Goal: Task Accomplishment & Management: Complete application form

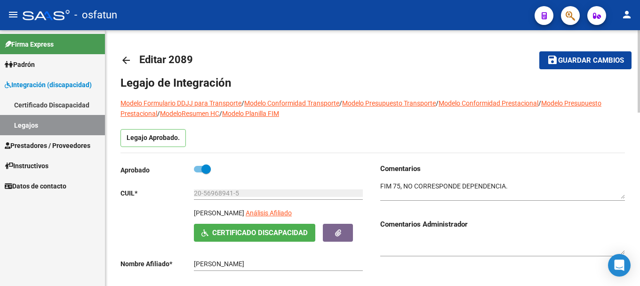
scroll to position [64, 0]
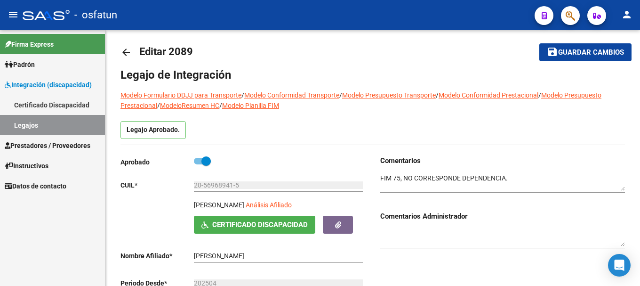
click at [38, 139] on link "Prestadores / Proveedores" at bounding box center [52, 145] width 105 height 20
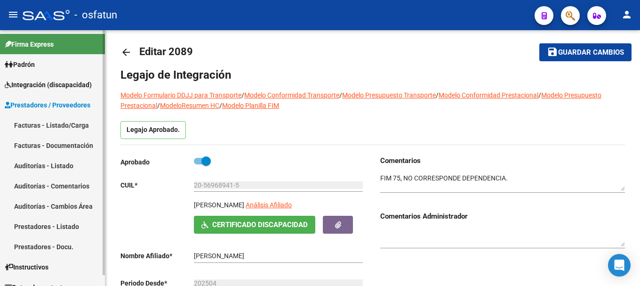
click at [37, 122] on link "Facturas - Listado/Carga" at bounding box center [52, 125] width 105 height 20
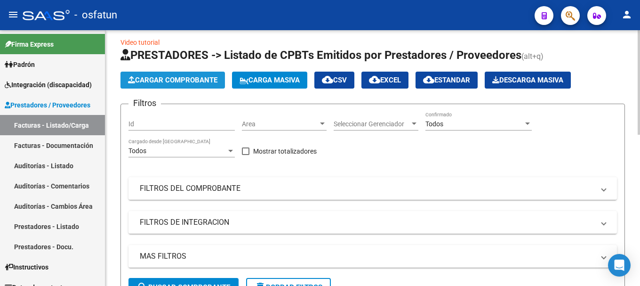
click at [155, 79] on span "Cargar Comprobante" at bounding box center [172, 80] width 89 height 8
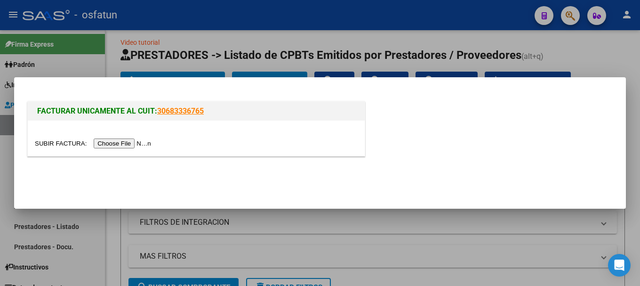
click at [101, 145] on input "file" at bounding box center [94, 143] width 119 height 10
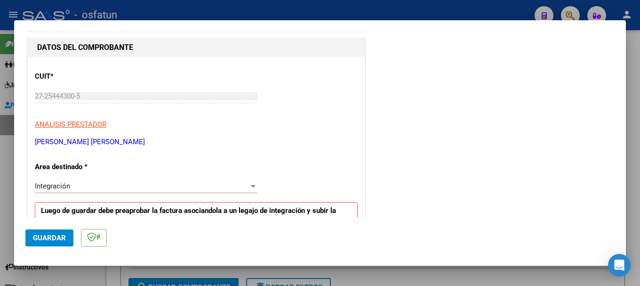
scroll to position [120, 0]
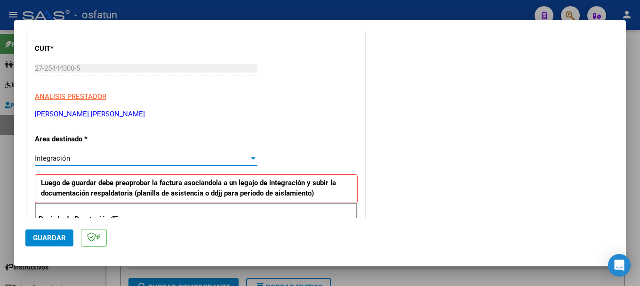
click at [56, 157] on span "Integración" at bounding box center [52, 158] width 35 height 8
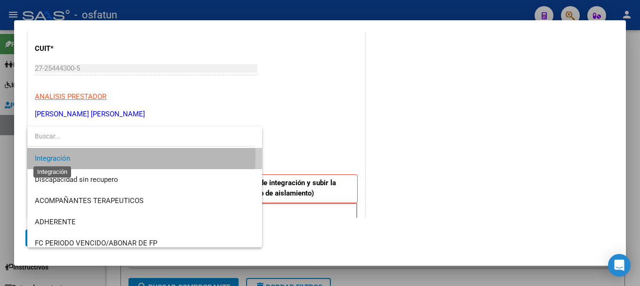
click at [59, 156] on span "Integración" at bounding box center [52, 158] width 35 height 8
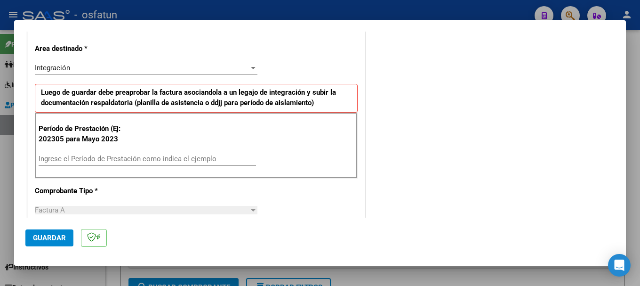
scroll to position [282, 0]
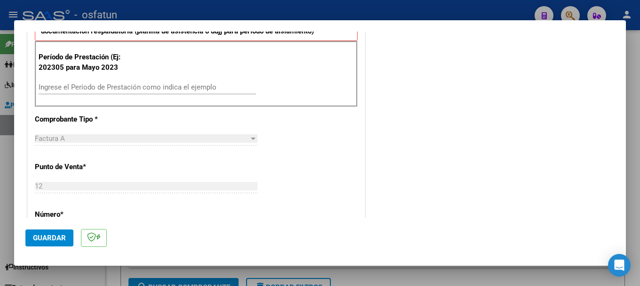
click at [71, 89] on input "Ingrese el Período de Prestación como indica el ejemplo" at bounding box center [147, 87] width 217 height 8
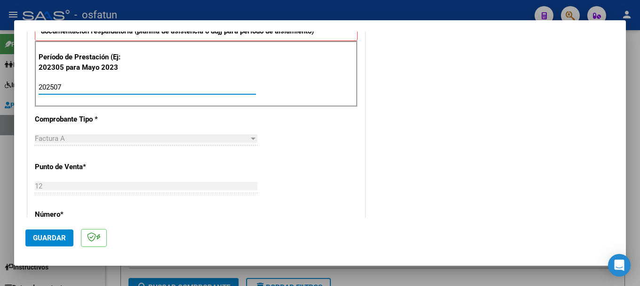
type input "202507"
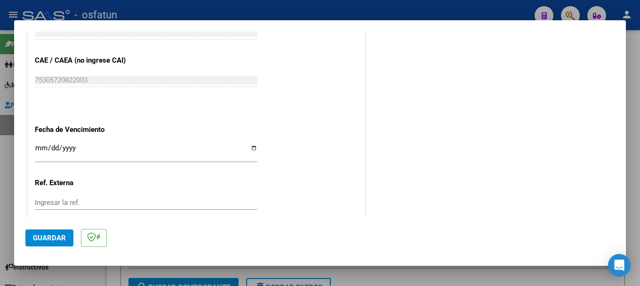
scroll to position [582, 0]
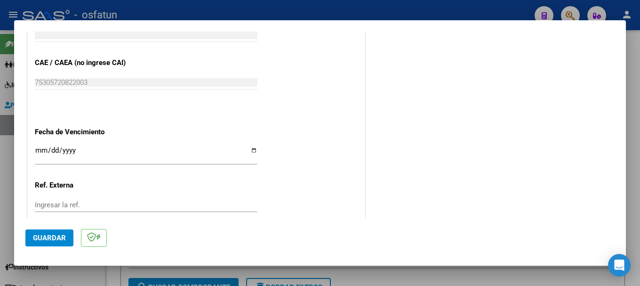
click at [43, 233] on span "Guardar" at bounding box center [49, 237] width 33 height 8
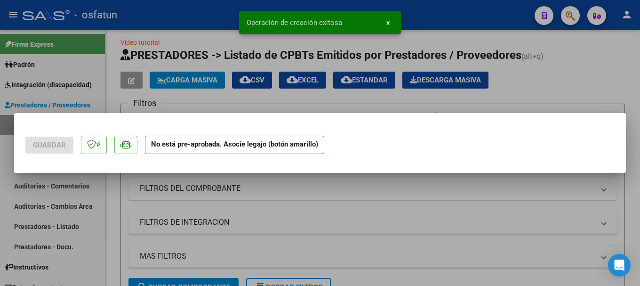
scroll to position [0, 0]
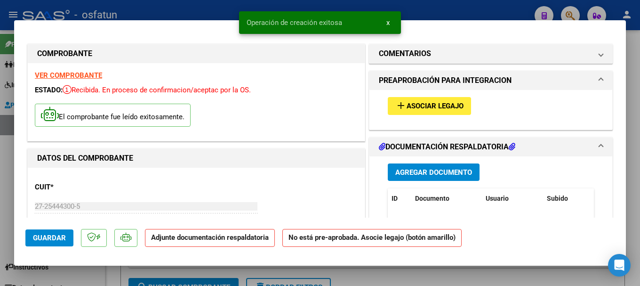
click at [397, 103] on mat-icon "add" at bounding box center [400, 105] width 11 height 11
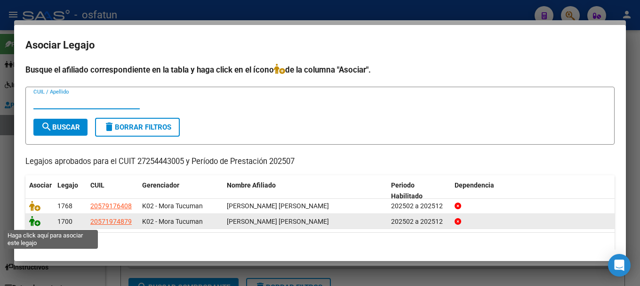
click at [33, 222] on icon at bounding box center [34, 221] width 11 height 10
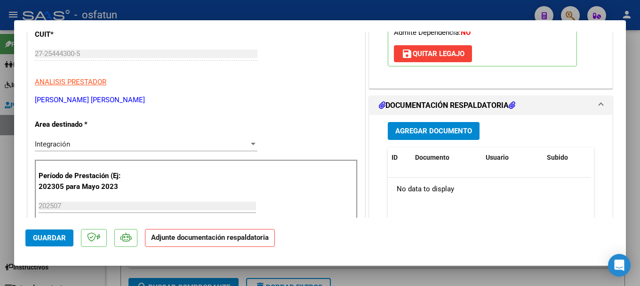
scroll to position [169, 0]
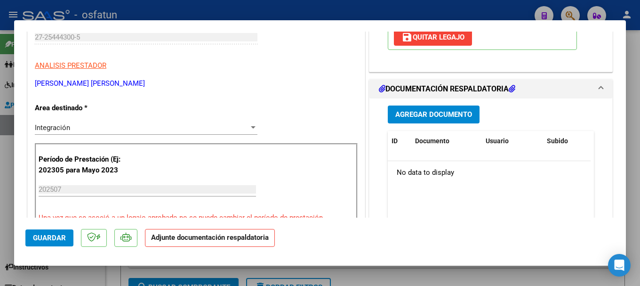
click at [446, 115] on span "Agregar Documento" at bounding box center [433, 115] width 77 height 8
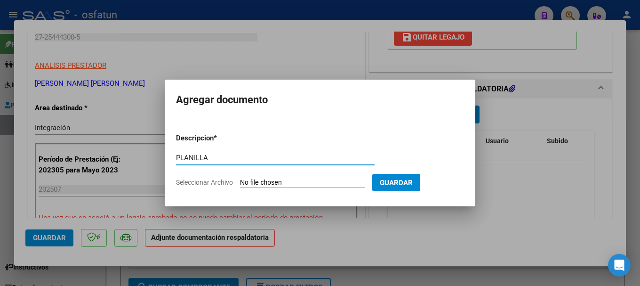
type input "PLANILLA"
click at [292, 182] on input "Seleccionar Archivo" at bounding box center [302, 182] width 125 height 9
type input "C:\fakepath\20250813_162606.jpg"
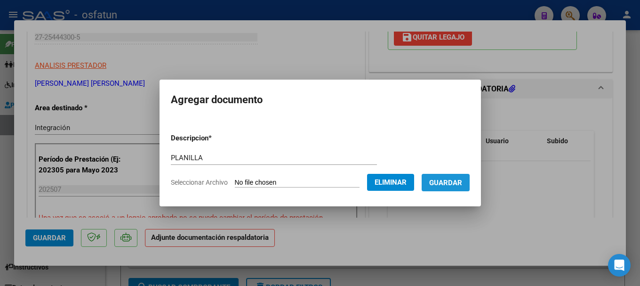
click at [459, 183] on span "Guardar" at bounding box center [445, 182] width 33 height 8
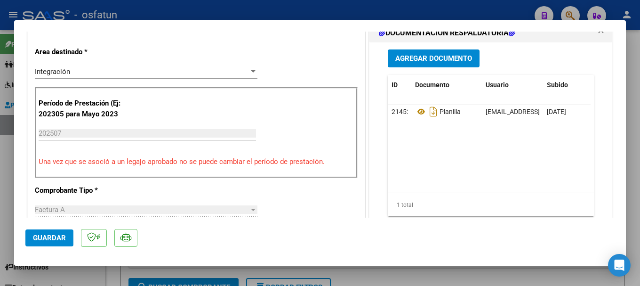
scroll to position [183, 0]
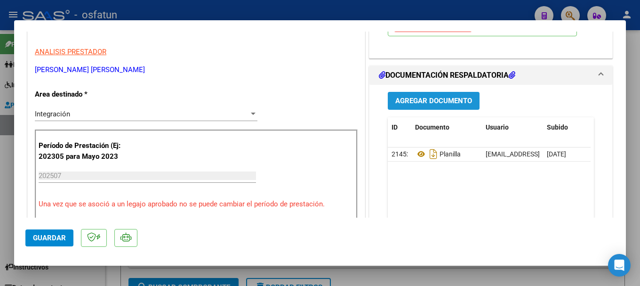
click at [432, 97] on span "Agregar Documento" at bounding box center [433, 101] width 77 height 8
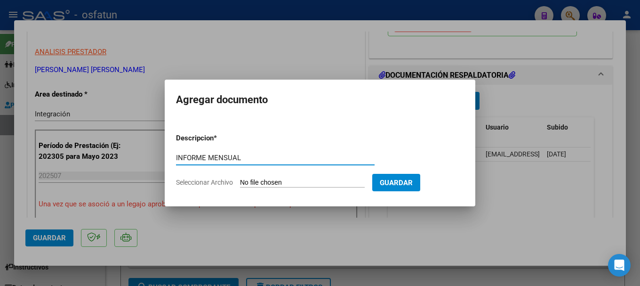
type input "INFORME MENSUAL"
click at [312, 181] on input "Seleccionar Archivo" at bounding box center [302, 182] width 125 height 9
type input "C:\fakepath\20250813_162618.jpg"
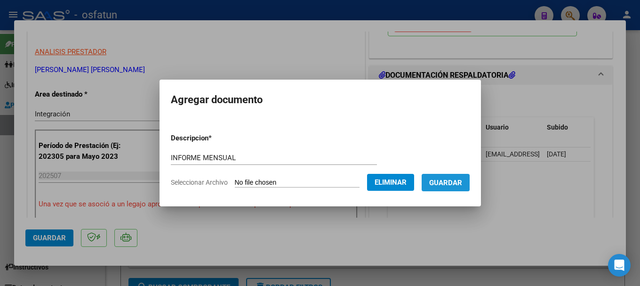
click at [455, 179] on span "Guardar" at bounding box center [445, 182] width 33 height 8
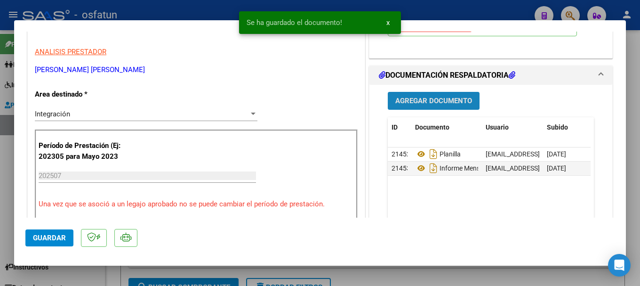
click at [427, 99] on span "Agregar Documento" at bounding box center [433, 101] width 77 height 8
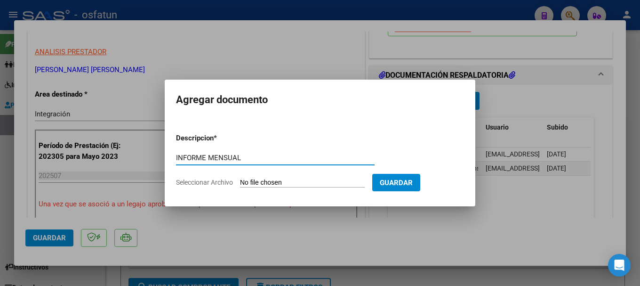
type input "INFORME MENSUAL"
click at [307, 183] on input "Seleccionar Archivo" at bounding box center [302, 182] width 125 height 9
type input "C:\fakepath\20250813_162627.jpg"
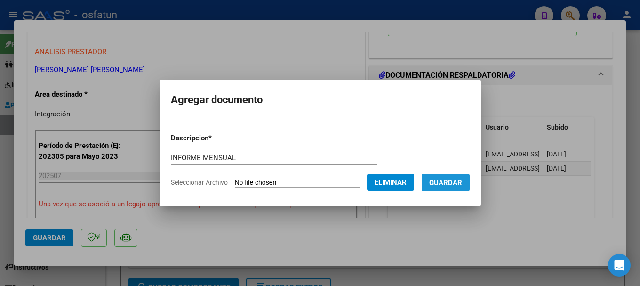
click at [454, 184] on span "Guardar" at bounding box center [445, 182] width 33 height 8
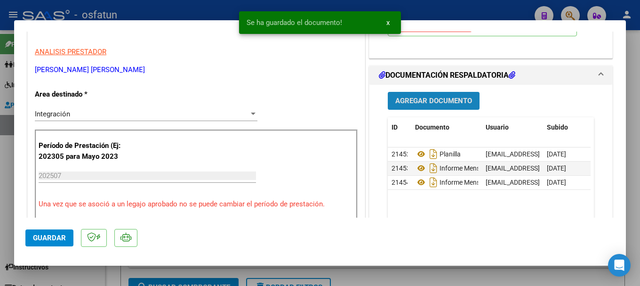
click at [406, 101] on span "Agregar Documento" at bounding box center [433, 101] width 77 height 8
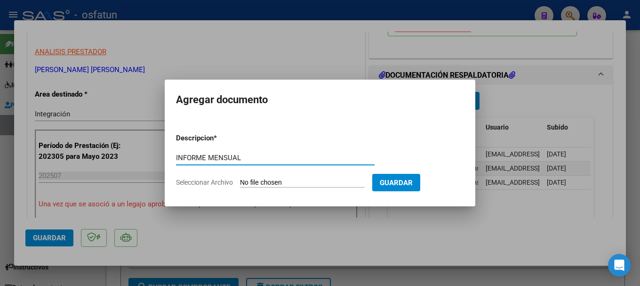
type input "INFORME MENSUAL"
click at [281, 184] on input "Seleccionar Archivo" at bounding box center [302, 182] width 125 height 9
type input "C:\fakepath\20250813_162636.jpg"
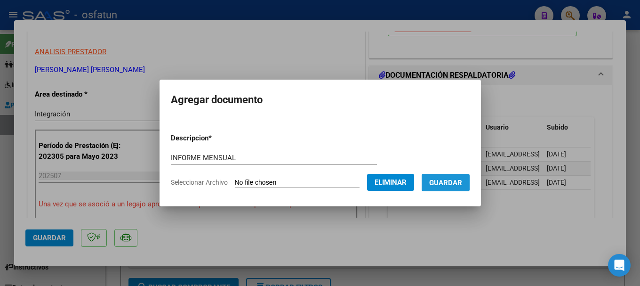
click at [445, 181] on span "Guardar" at bounding box center [445, 182] width 33 height 8
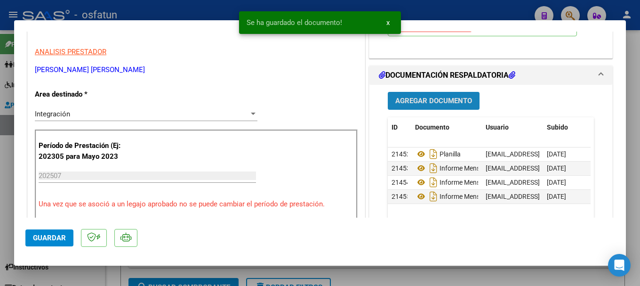
click at [420, 98] on span "Agregar Documento" at bounding box center [433, 101] width 77 height 8
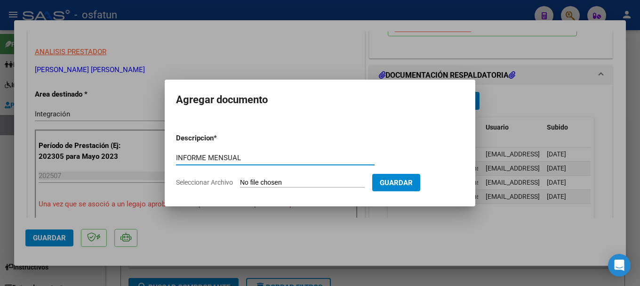
type input "INFORME MENSUAL"
click at [262, 180] on input "Seleccionar Archivo" at bounding box center [302, 182] width 125 height 9
type input "C:\fakepath\20250813_162649.jpg"
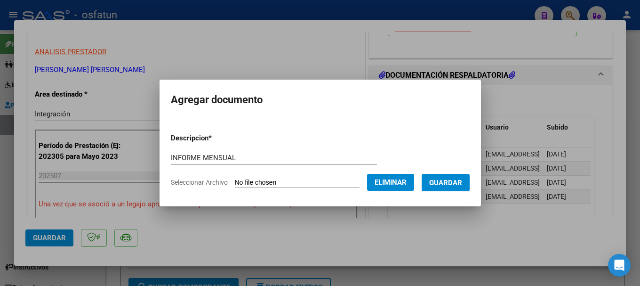
click at [462, 184] on span "Guardar" at bounding box center [445, 182] width 33 height 8
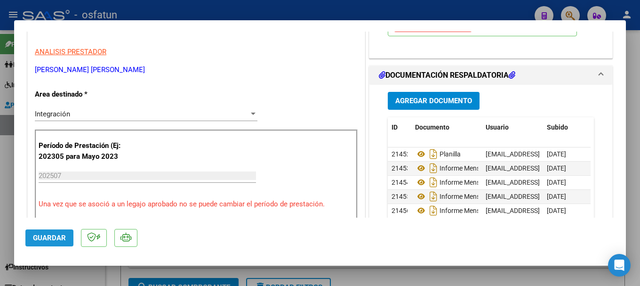
click at [42, 238] on span "Guardar" at bounding box center [49, 237] width 33 height 8
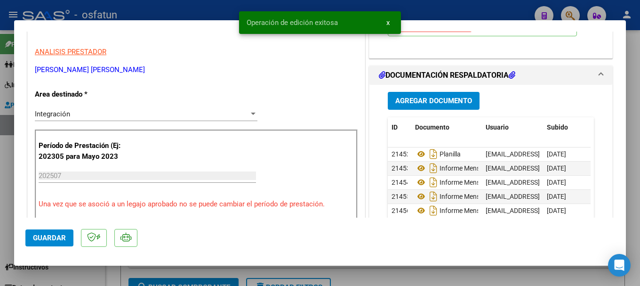
click at [216, 12] on div at bounding box center [320, 143] width 640 height 286
type input "$ 0,00"
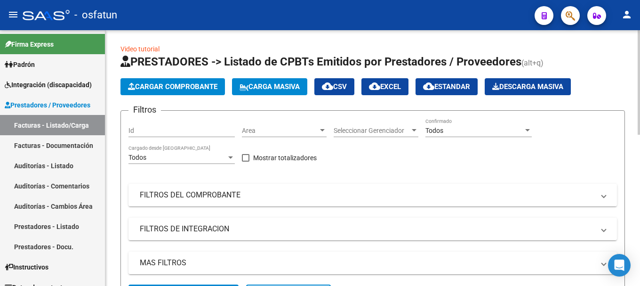
scroll to position [0, 0]
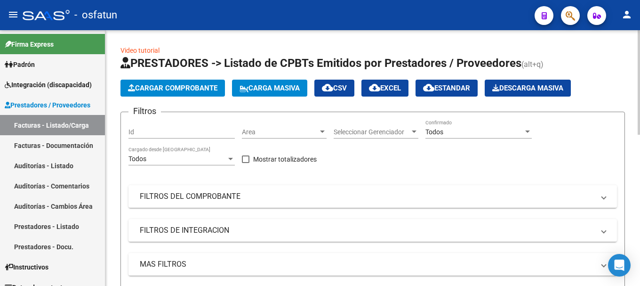
click at [170, 89] on span "Cargar Comprobante" at bounding box center [172, 88] width 89 height 8
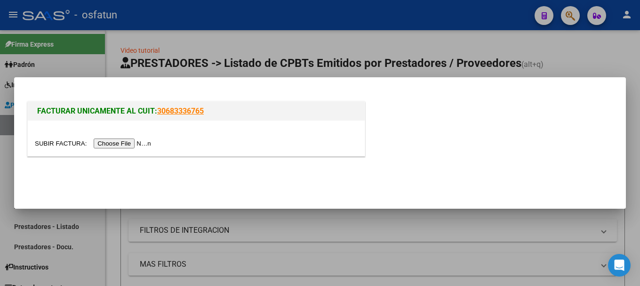
click at [128, 144] on input "file" at bounding box center [94, 143] width 119 height 10
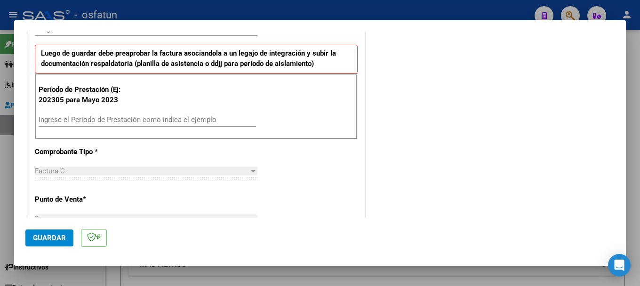
scroll to position [259, 0]
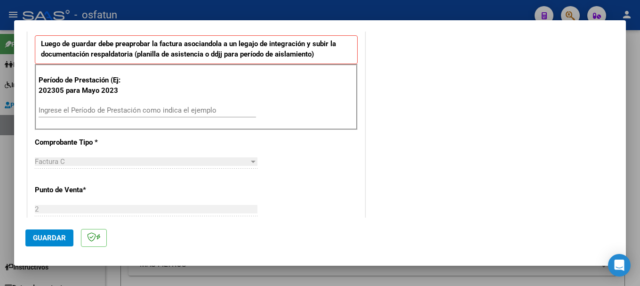
click at [96, 112] on input "Ingrese el Período de Prestación como indica el ejemplo" at bounding box center [147, 110] width 217 height 8
type input "202507"
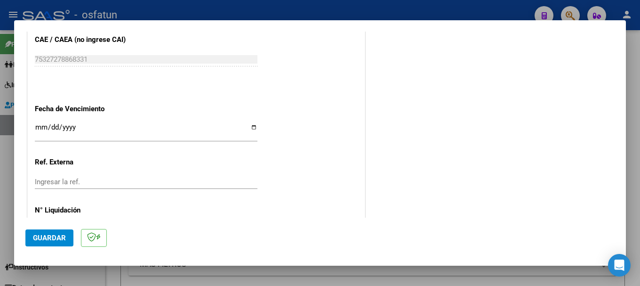
scroll to position [642, 0]
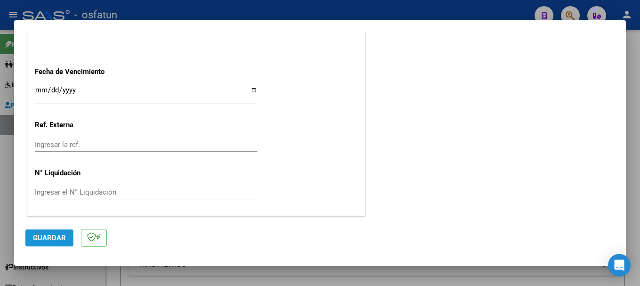
click at [46, 240] on span "Guardar" at bounding box center [49, 237] width 33 height 8
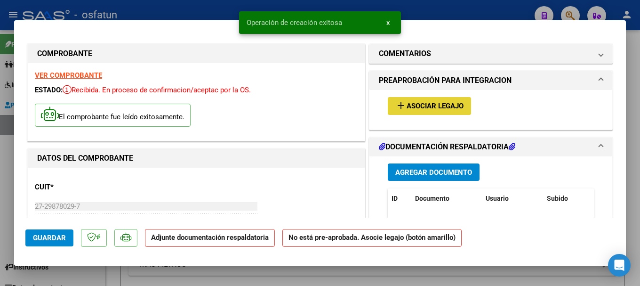
click at [397, 106] on mat-icon "add" at bounding box center [400, 105] width 11 height 11
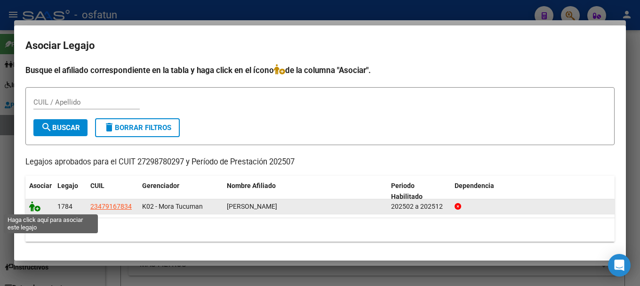
click at [36, 207] on icon at bounding box center [34, 206] width 11 height 10
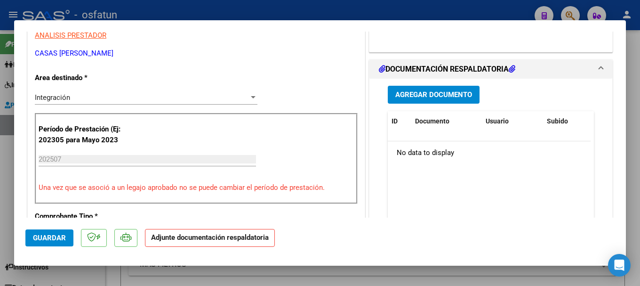
scroll to position [223, 0]
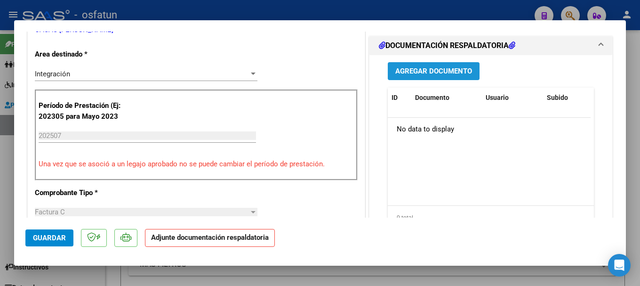
click at [395, 71] on span "Agregar Documento" at bounding box center [433, 71] width 77 height 8
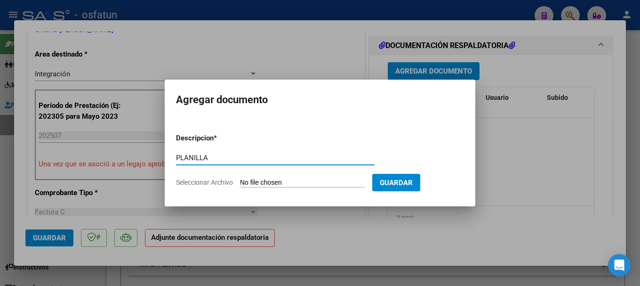
type input "PLANILLA"
click at [266, 186] on input "Seleccionar Archivo" at bounding box center [302, 182] width 125 height 9
type input "C:\fakepath\20250813_163614.jpg"
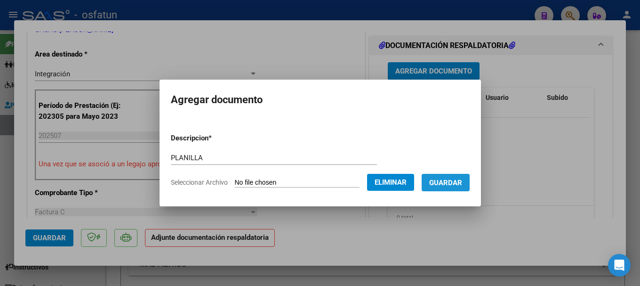
click at [459, 181] on span "Guardar" at bounding box center [445, 182] width 33 height 8
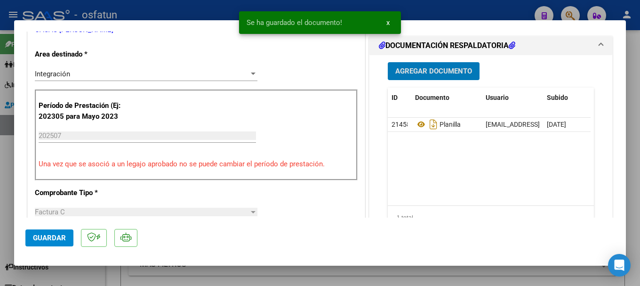
click at [55, 241] on span "Guardar" at bounding box center [49, 237] width 33 height 8
click at [205, 6] on div at bounding box center [320, 143] width 640 height 286
type input "$ 0,00"
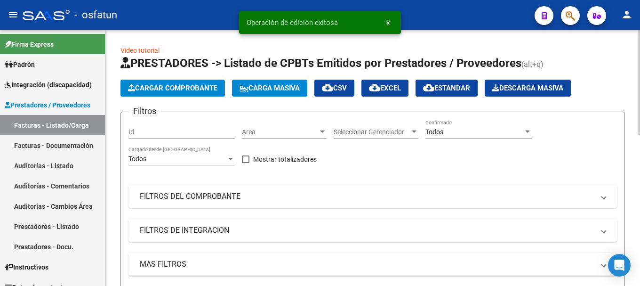
click at [155, 84] on button "Cargar Comprobante" at bounding box center [172, 88] width 104 height 17
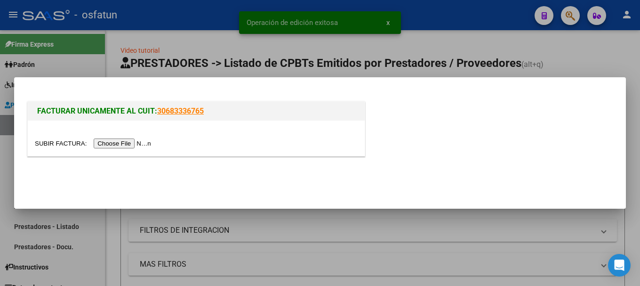
click at [136, 142] on input "file" at bounding box center [94, 143] width 119 height 10
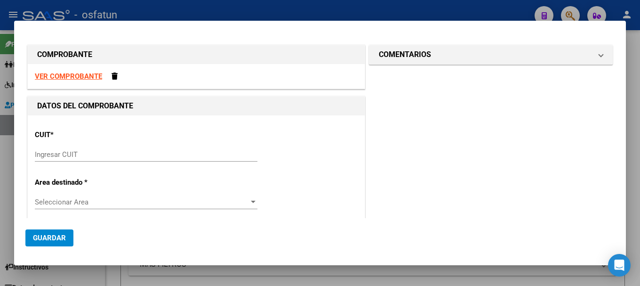
click at [66, 156] on input "Ingresar CUIT" at bounding box center [146, 154] width 223 height 8
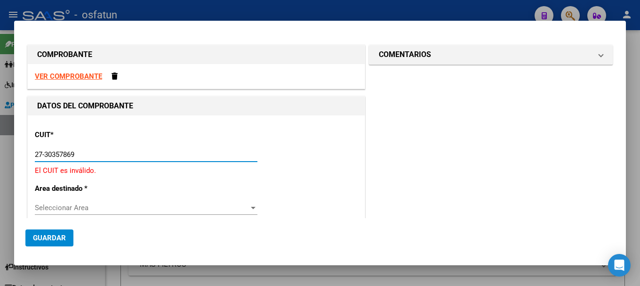
type input "27-30357869-8"
type input "3"
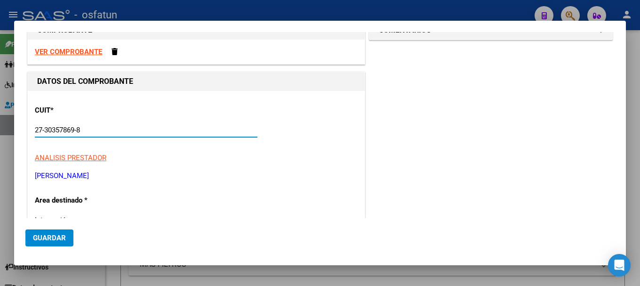
scroll to position [47, 0]
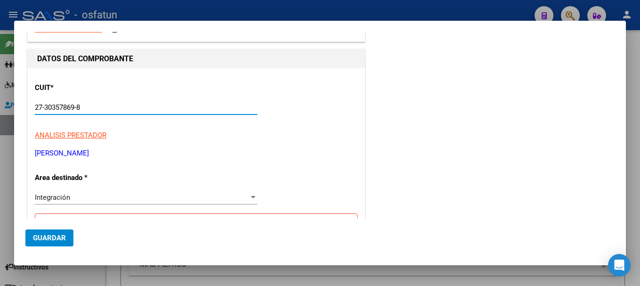
type input "27-30357869-8"
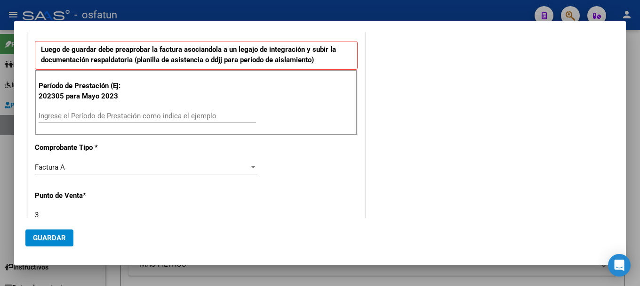
scroll to position [224, 0]
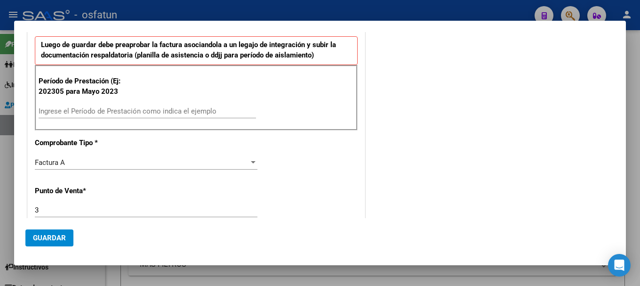
click at [65, 115] on input "Ingrese el Período de Prestación como indica el ejemplo" at bounding box center [147, 111] width 217 height 8
type input "202507"
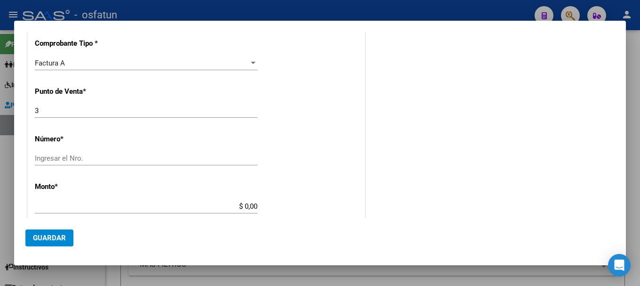
scroll to position [330, 0]
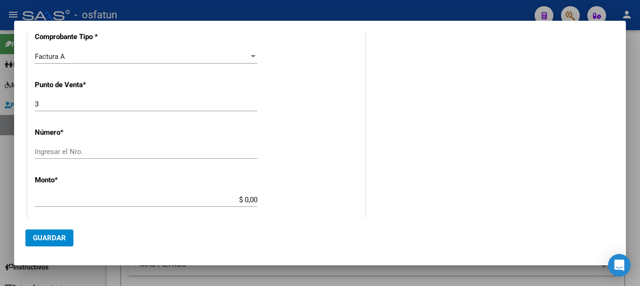
click at [53, 153] on input "Ingresar el Nro." at bounding box center [146, 151] width 223 height 8
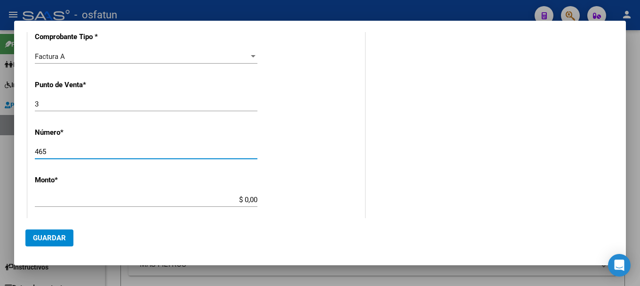
type input "465"
click at [208, 202] on input "$ 0,00" at bounding box center [146, 199] width 223 height 8
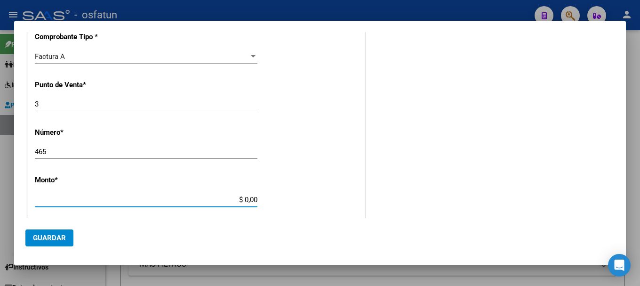
type input "$ 307.654,34"
type input "[DATE]"
type input "75318096755469"
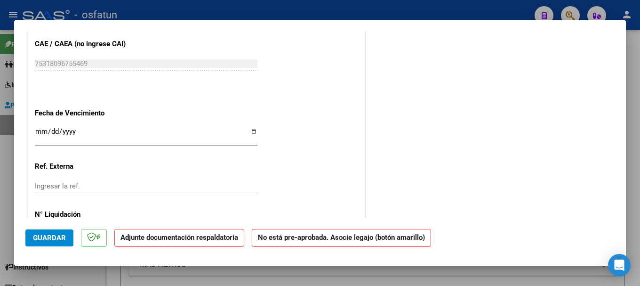
scroll to position [597, 0]
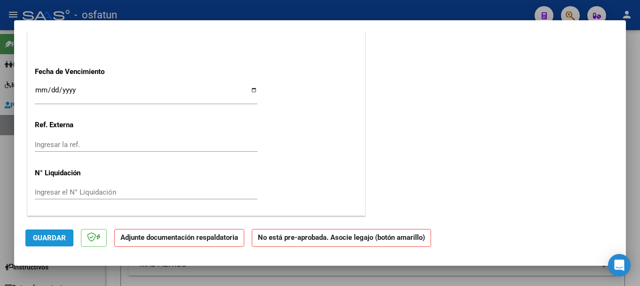
click at [37, 236] on span "Guardar" at bounding box center [49, 237] width 33 height 8
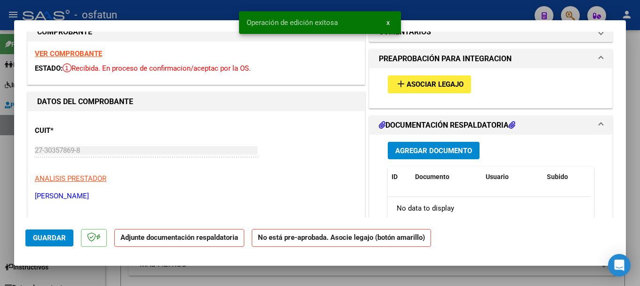
scroll to position [0, 0]
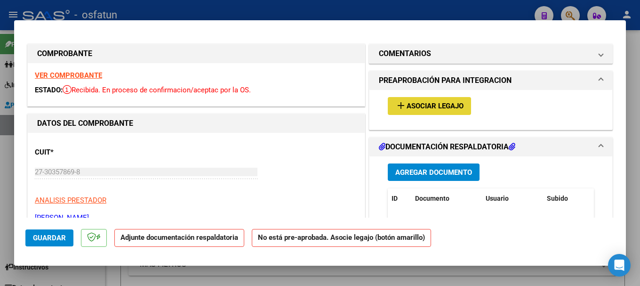
click at [398, 104] on mat-icon "add" at bounding box center [400, 105] width 11 height 11
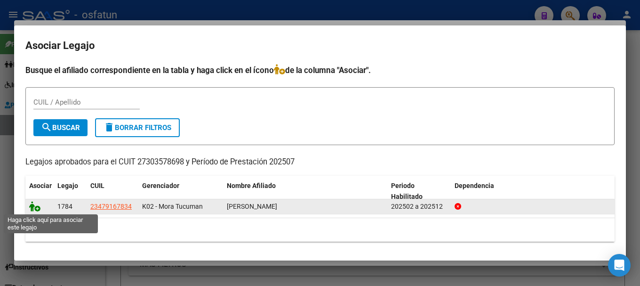
click at [32, 204] on icon at bounding box center [34, 206] width 11 height 10
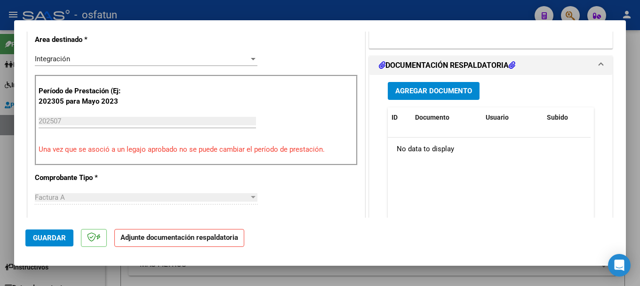
scroll to position [205, 0]
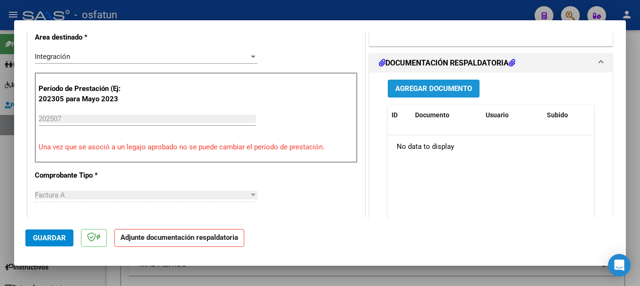
click at [400, 88] on span "Agregar Documento" at bounding box center [433, 89] width 77 height 8
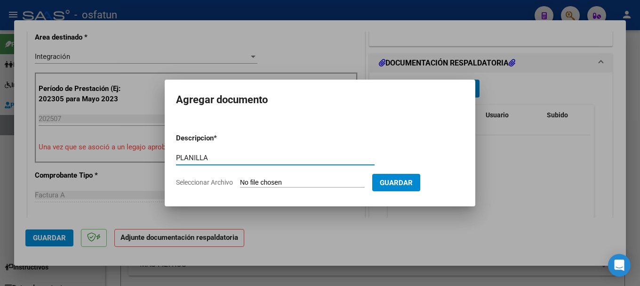
type input "PLANILLA"
click at [252, 183] on input "Seleccionar Archivo" at bounding box center [302, 182] width 125 height 9
type input "C:\fakepath\20250813_163642.jpg"
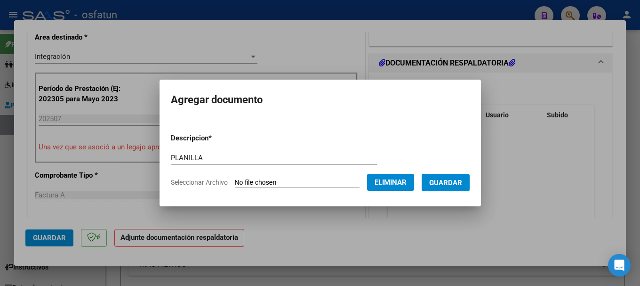
click at [462, 179] on span "Guardar" at bounding box center [445, 182] width 33 height 8
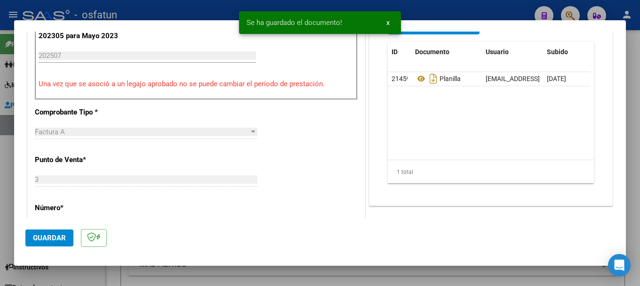
scroll to position [302, 0]
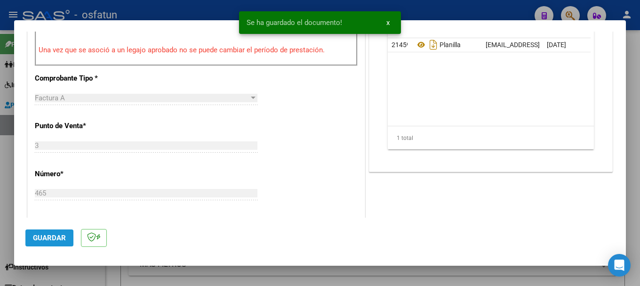
click at [56, 237] on span "Guardar" at bounding box center [49, 237] width 33 height 8
click at [171, 8] on div at bounding box center [320, 143] width 640 height 286
type input "$ 0,00"
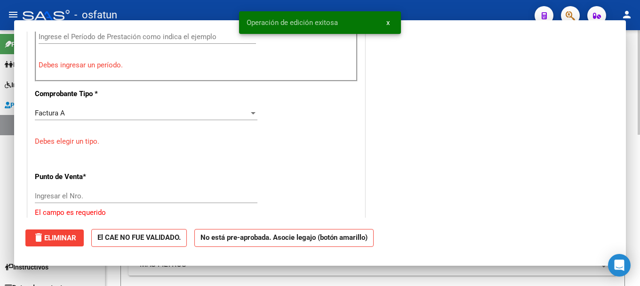
scroll to position [318, 0]
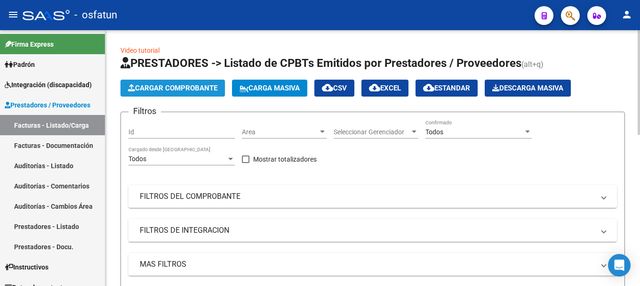
click at [171, 90] on span "Cargar Comprobante" at bounding box center [172, 88] width 89 height 8
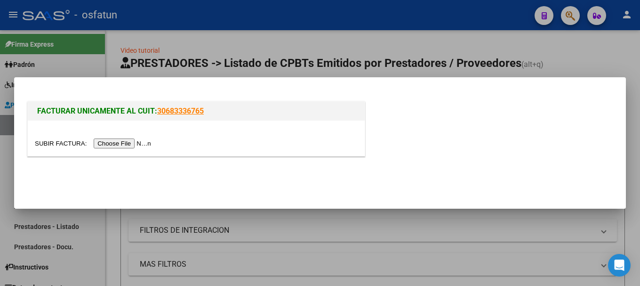
click at [128, 147] on input "file" at bounding box center [94, 143] width 119 height 10
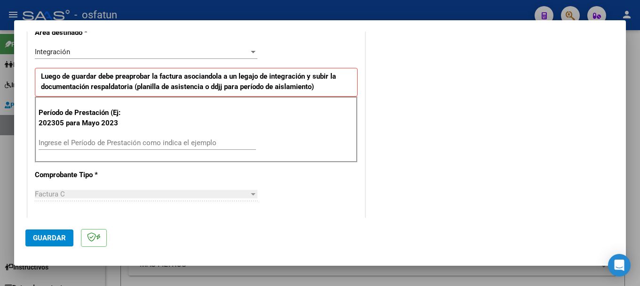
scroll to position [229, 0]
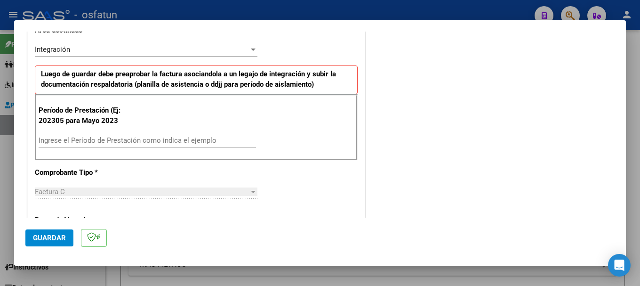
click at [219, 145] on div "Ingrese el Período de Prestación como indica el ejemplo" at bounding box center [147, 140] width 217 height 14
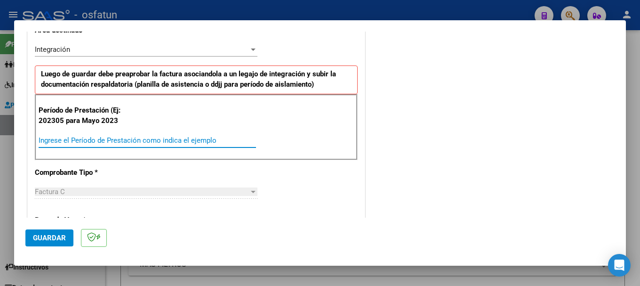
click at [216, 140] on input "Ingrese el Período de Prestación como indica el ejemplo" at bounding box center [147, 140] width 217 height 8
type input "202507"
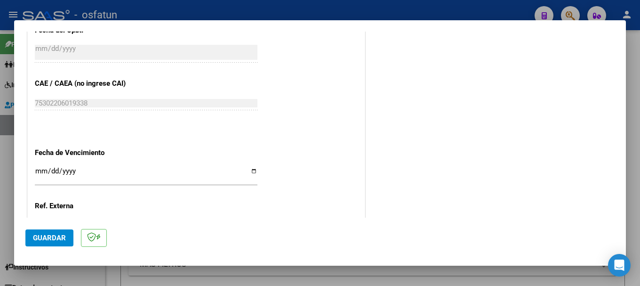
scroll to position [642, 0]
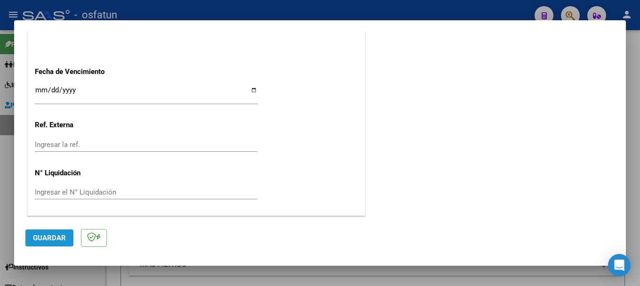
click at [42, 237] on span "Guardar" at bounding box center [49, 237] width 33 height 8
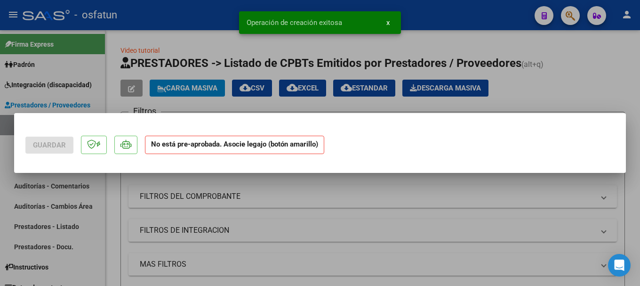
scroll to position [0, 0]
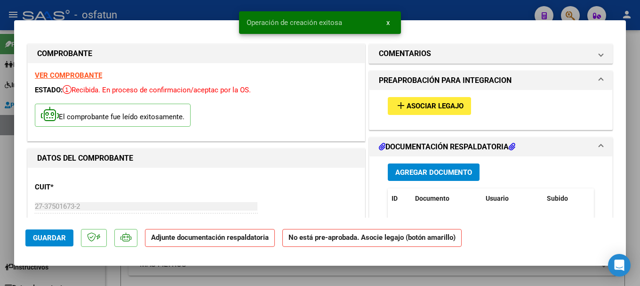
click at [396, 104] on mat-icon "add" at bounding box center [400, 105] width 11 height 11
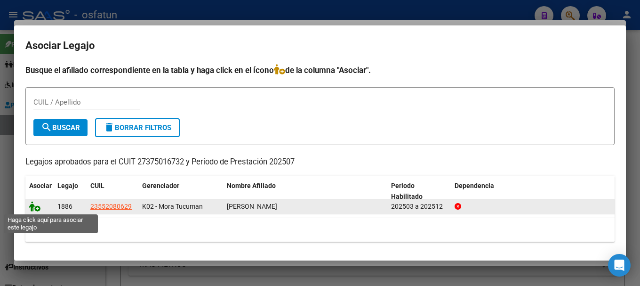
click at [36, 208] on icon at bounding box center [34, 206] width 11 height 10
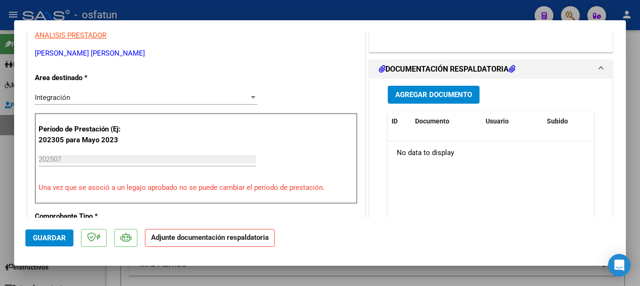
scroll to position [208, 0]
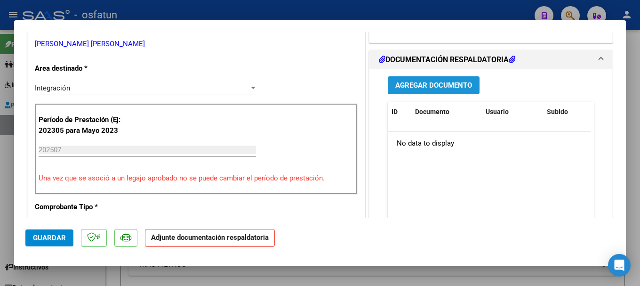
click at [420, 83] on span "Agregar Documento" at bounding box center [433, 85] width 77 height 8
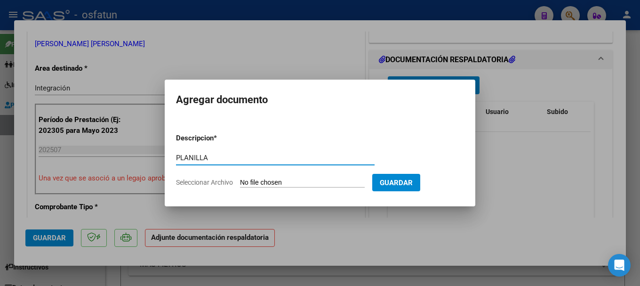
type input "PLANILLA"
click at [271, 182] on input "Seleccionar Archivo" at bounding box center [302, 182] width 125 height 9
type input "C:\fakepath\20250813_164558.jpg"
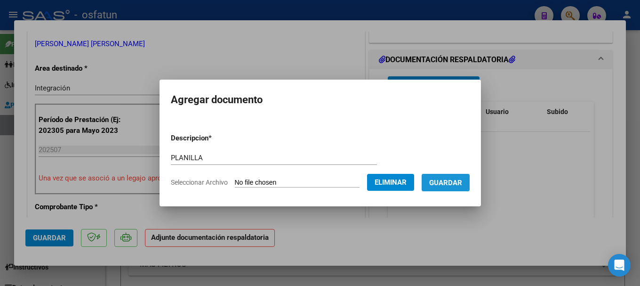
click at [453, 187] on button "Guardar" at bounding box center [446, 182] width 48 height 17
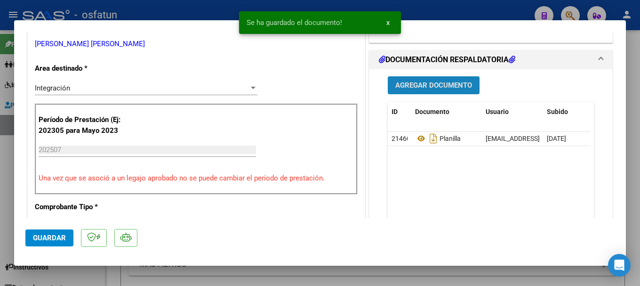
click at [431, 92] on button "Agregar Documento" at bounding box center [434, 84] width 92 height 17
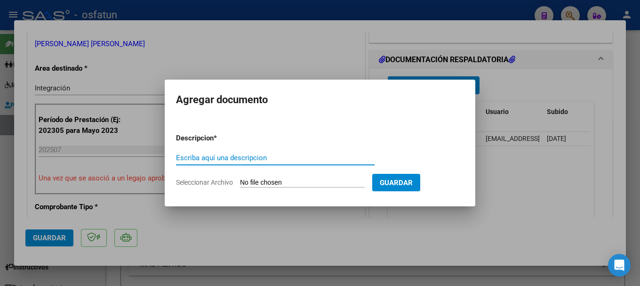
click at [247, 157] on input "Escriba aquí una descripcion" at bounding box center [275, 157] width 199 height 8
type input "PLANILLA"
click at [260, 184] on input "Seleccionar Archivo" at bounding box center [302, 182] width 125 height 9
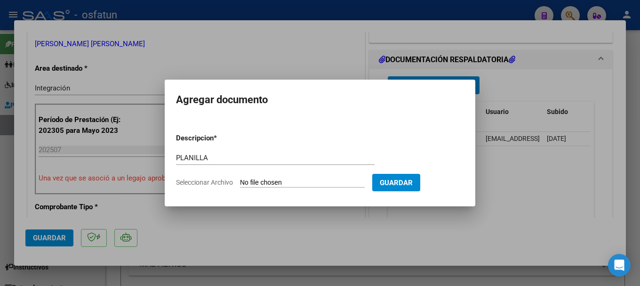
type input "C:\fakepath\20250813_164608.jpg"
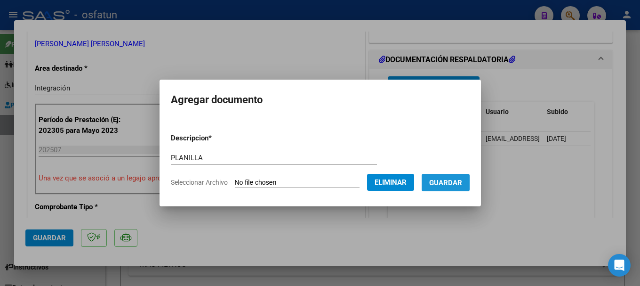
click at [456, 184] on span "Guardar" at bounding box center [445, 182] width 33 height 8
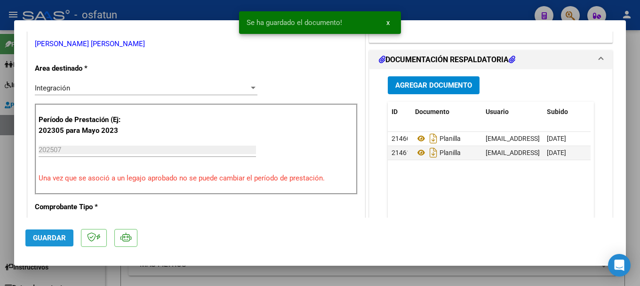
click at [43, 234] on span "Guardar" at bounding box center [49, 237] width 33 height 8
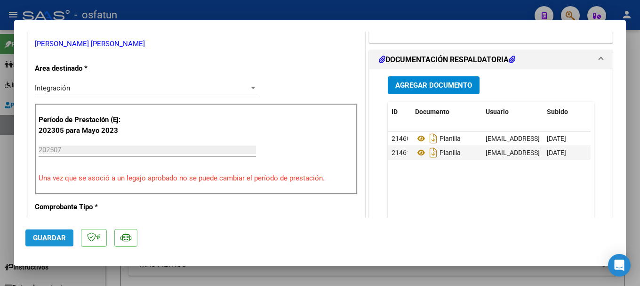
click at [46, 241] on span "Guardar" at bounding box center [49, 237] width 33 height 8
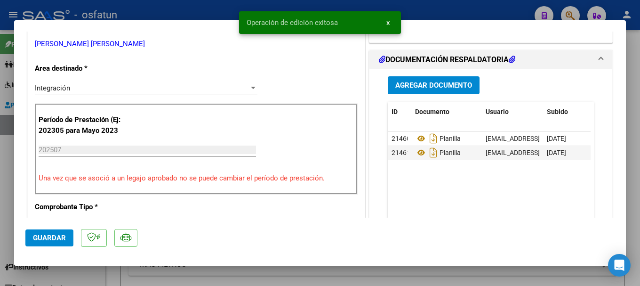
click at [220, 7] on div at bounding box center [320, 143] width 640 height 286
type input "$ 0,00"
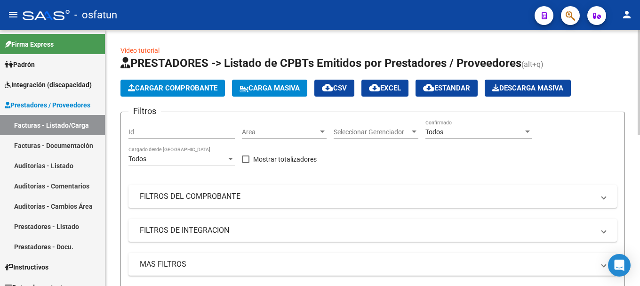
click at [178, 88] on span "Cargar Comprobante" at bounding box center [172, 88] width 89 height 8
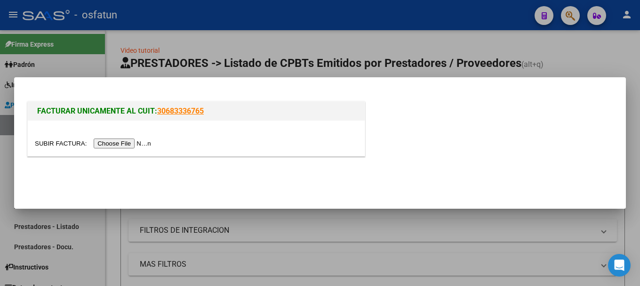
click at [114, 144] on input "file" at bounding box center [94, 143] width 119 height 10
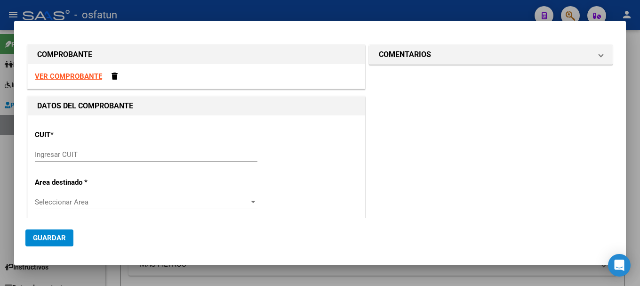
click at [53, 152] on input "Ingresar CUIT" at bounding box center [146, 154] width 223 height 8
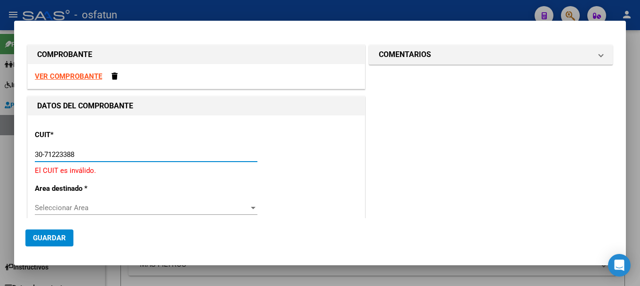
type input "30-71223388-1"
type input "3"
type input "30-71223388-1"
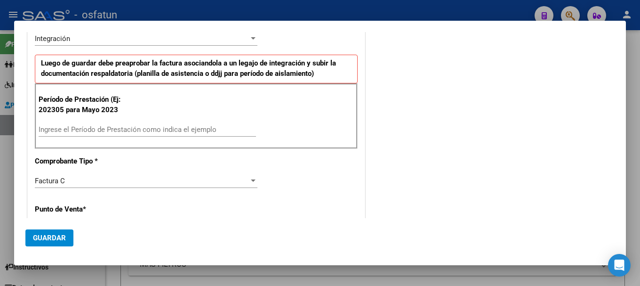
scroll to position [232, 0]
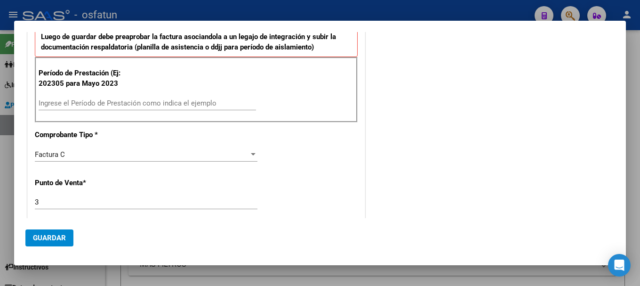
click at [48, 105] on input "Ingrese el Período de Prestación como indica el ejemplo" at bounding box center [147, 103] width 217 height 8
type input "202507"
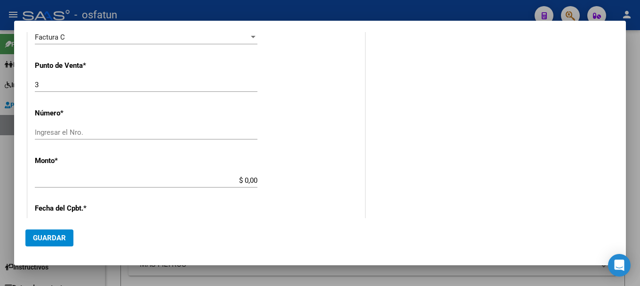
scroll to position [352, 0]
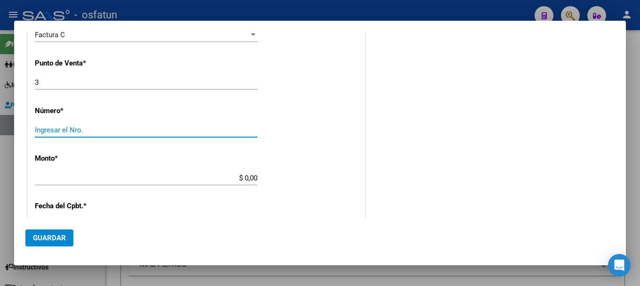
click at [69, 131] on input "Ingresar el Nro." at bounding box center [146, 130] width 223 height 8
type input "9401"
click at [143, 180] on input "$ 0,00" at bounding box center [146, 178] width 223 height 8
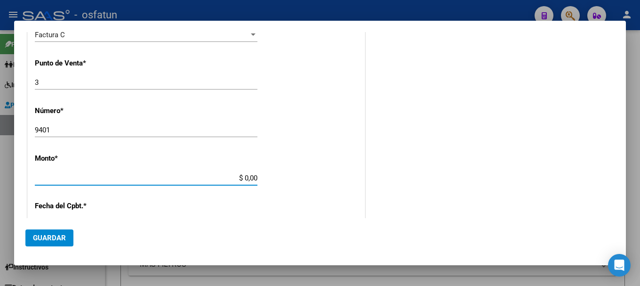
type input "$ 573.313,85"
type input "[DATE]"
type input "75311881507769"
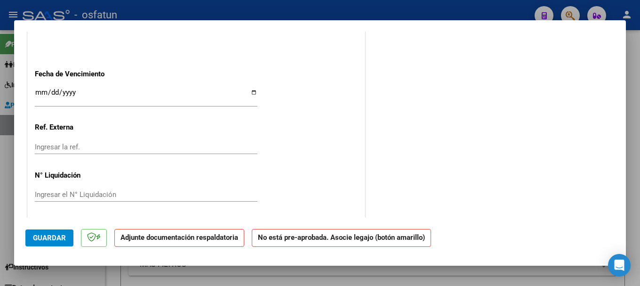
scroll to position [597, 0]
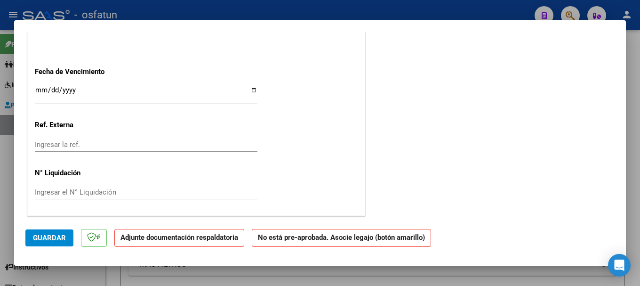
click at [37, 240] on span "Guardar" at bounding box center [49, 237] width 33 height 8
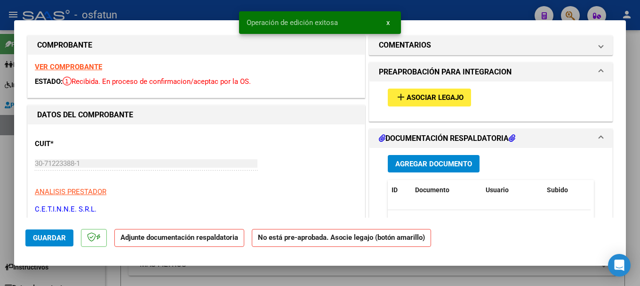
scroll to position [0, 0]
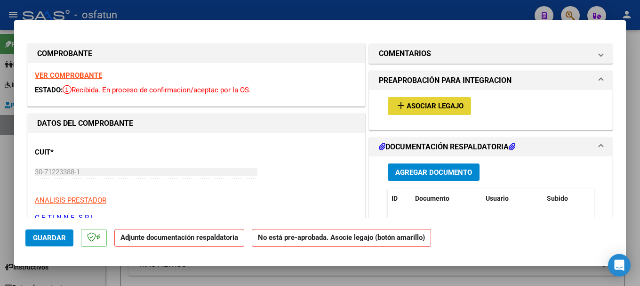
click at [396, 104] on mat-icon "add" at bounding box center [400, 105] width 11 height 11
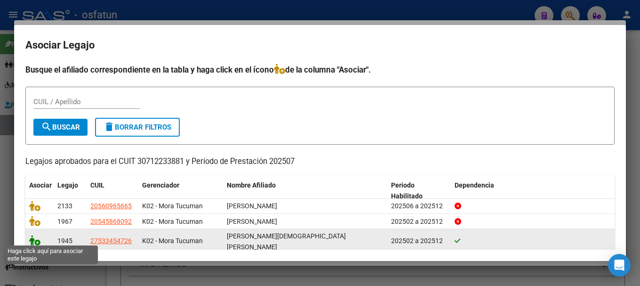
click at [32, 240] on icon at bounding box center [34, 240] width 11 height 10
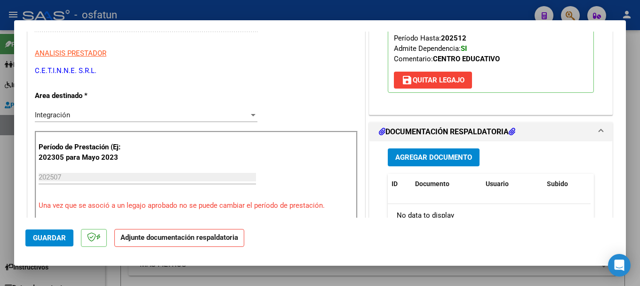
scroll to position [212, 0]
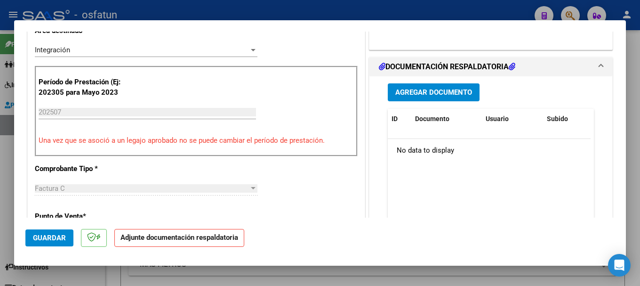
click at [452, 88] on span "Agregar Documento" at bounding box center [433, 92] width 77 height 8
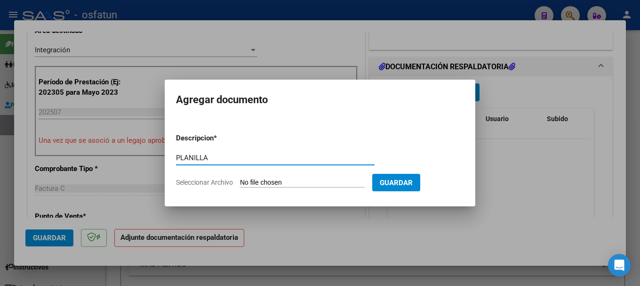
type input "PLANILLA"
click at [279, 181] on input "Seleccionar Archivo" at bounding box center [302, 182] width 125 height 9
type input "C:\fakepath\20250813_165523.jpg"
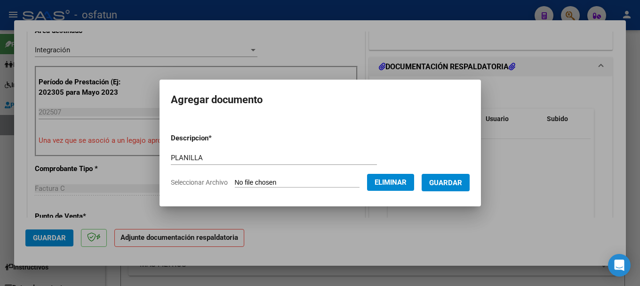
click at [456, 181] on span "Guardar" at bounding box center [445, 182] width 33 height 8
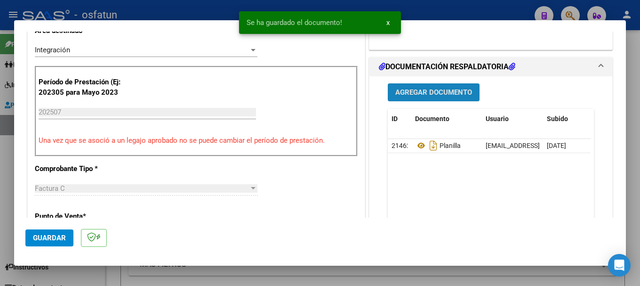
click at [430, 83] on button "Agregar Documento" at bounding box center [434, 91] width 92 height 17
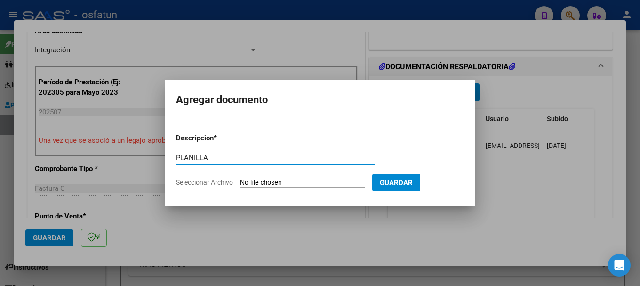
type input "PLANILLA"
click at [273, 184] on input "Seleccionar Archivo" at bounding box center [302, 182] width 125 height 9
type input "C:\fakepath\20250813_165530.jpg"
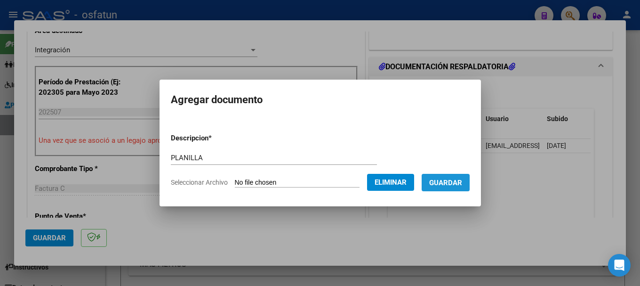
click at [457, 183] on span "Guardar" at bounding box center [445, 182] width 33 height 8
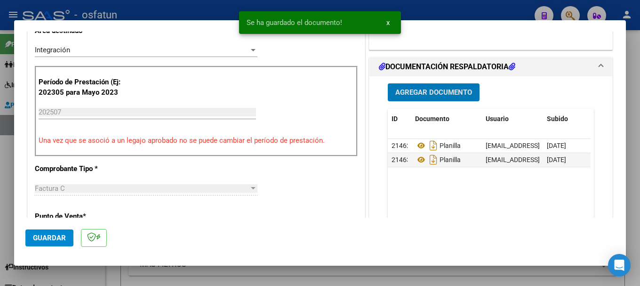
click at [47, 235] on span "Guardar" at bounding box center [49, 237] width 33 height 8
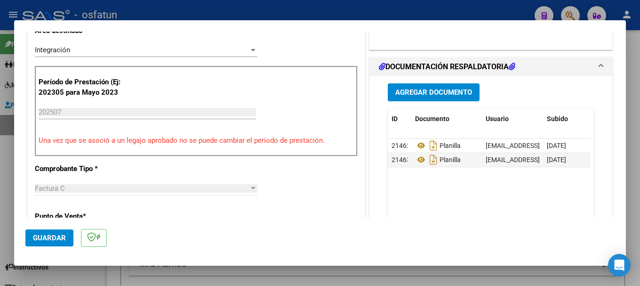
click at [47, 234] on span "Guardar" at bounding box center [49, 237] width 33 height 8
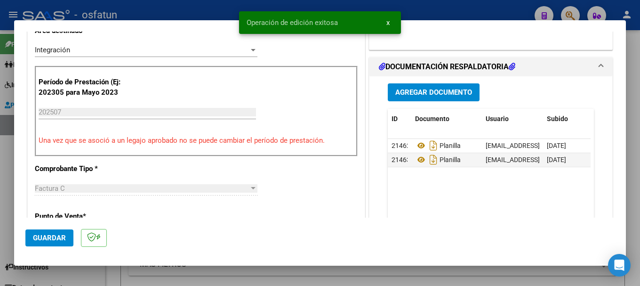
click at [193, 8] on div at bounding box center [320, 143] width 640 height 286
type input "$ 0,00"
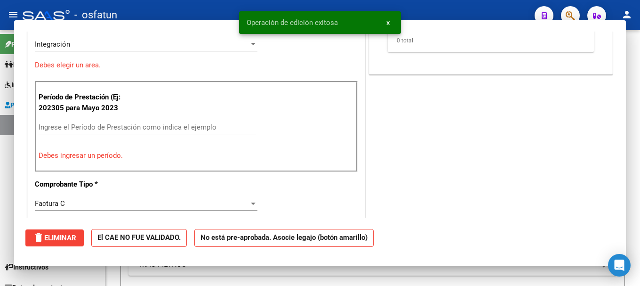
scroll to position [206, 0]
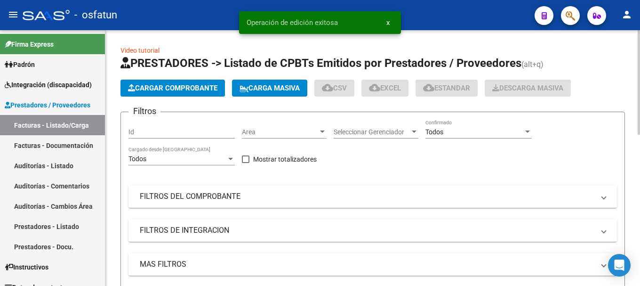
click at [188, 87] on span "Cargar Comprobante" at bounding box center [172, 88] width 89 height 8
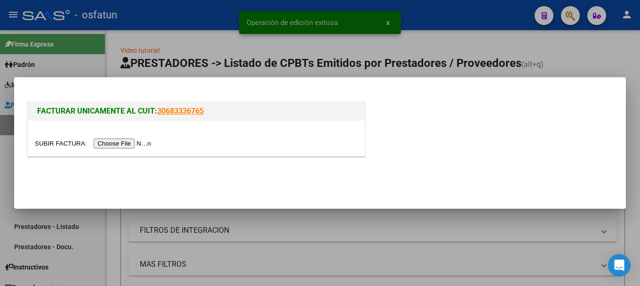
click at [136, 143] on input "file" at bounding box center [94, 143] width 119 height 10
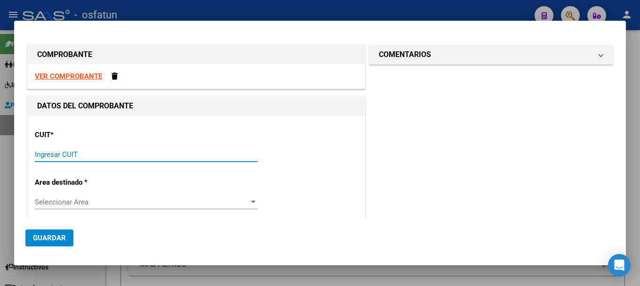
click at [50, 151] on input "Ingresar CUIT" at bounding box center [146, 154] width 223 height 8
type input "23-29877036-9"
type input "3"
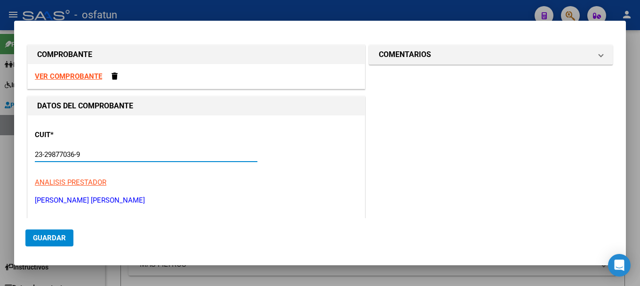
type input "23-29877036-9"
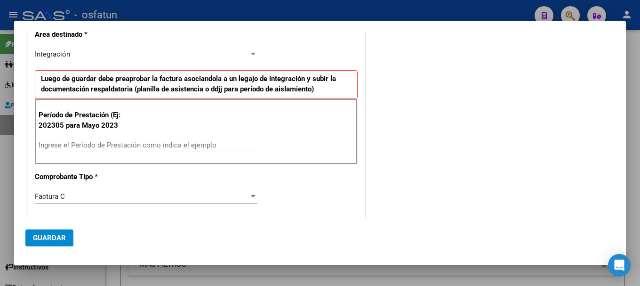
scroll to position [212, 0]
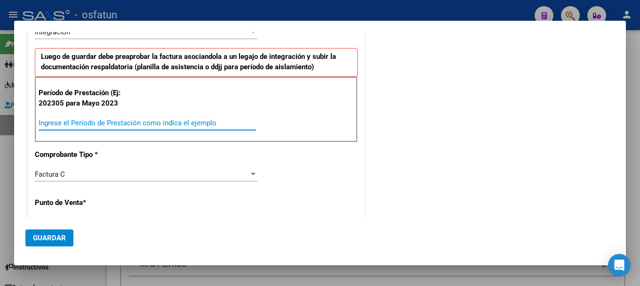
click at [128, 124] on input "Ingrese el Período de Prestación como indica el ejemplo" at bounding box center [147, 123] width 217 height 8
type input "202507"
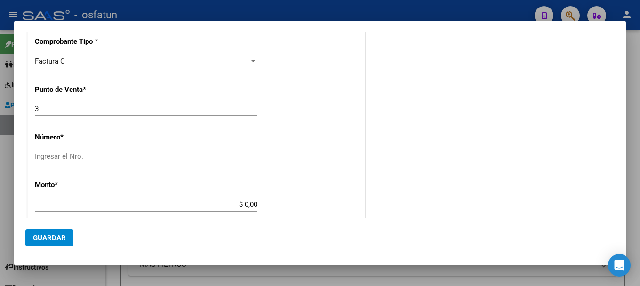
scroll to position [329, 0]
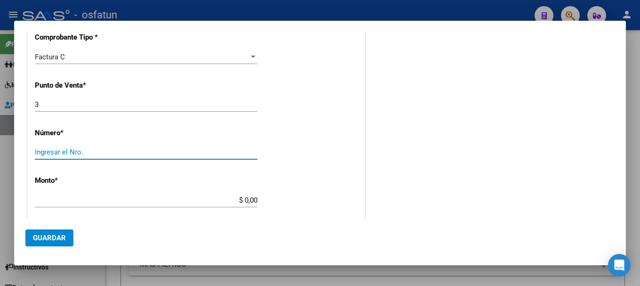
click at [122, 156] on input "Ingresar el Nro." at bounding box center [146, 152] width 223 height 8
type input "136"
click at [171, 196] on input "$ 0,00" at bounding box center [146, 200] width 223 height 8
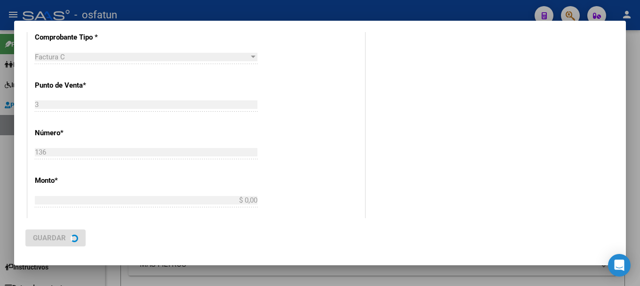
type input "$ 264.595,58"
type input "[DATE]"
type input "75319015430859"
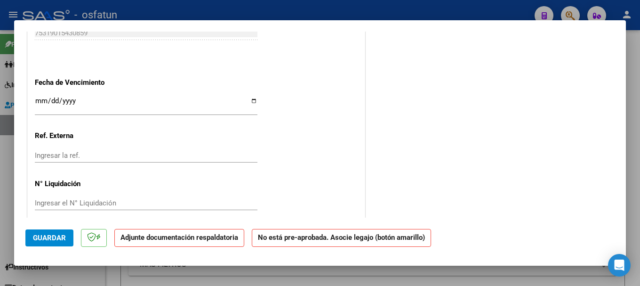
scroll to position [597, 0]
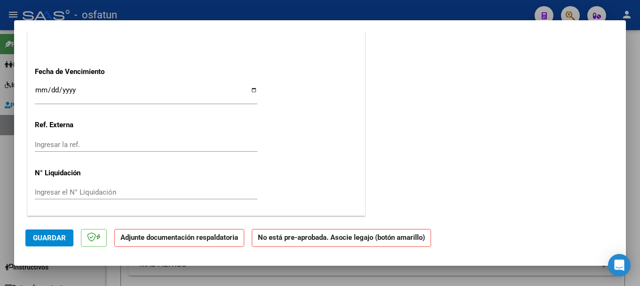
click at [46, 234] on span "Guardar" at bounding box center [49, 237] width 33 height 8
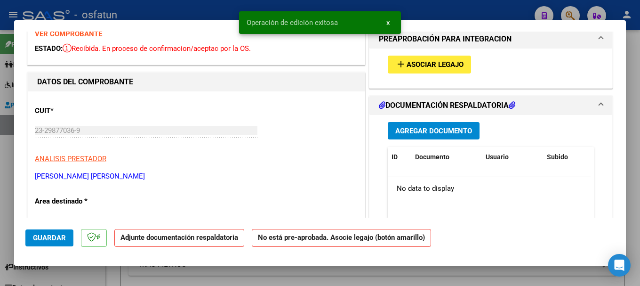
scroll to position [0, 0]
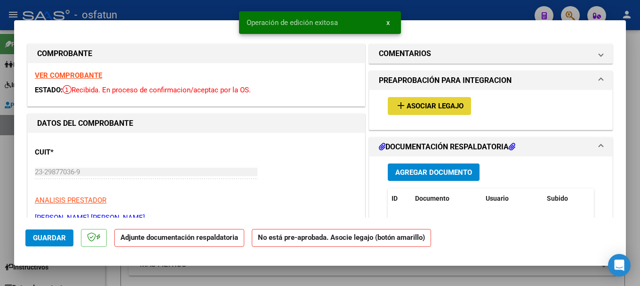
click at [395, 107] on mat-icon "add" at bounding box center [400, 105] width 11 height 11
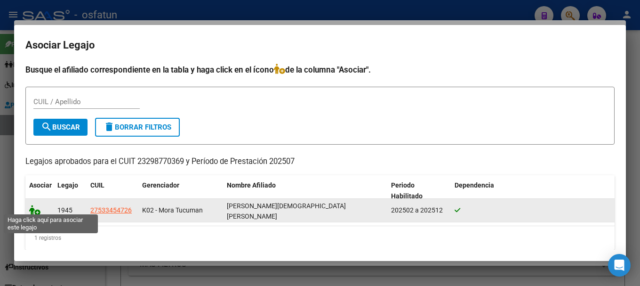
click at [37, 208] on icon at bounding box center [34, 210] width 11 height 10
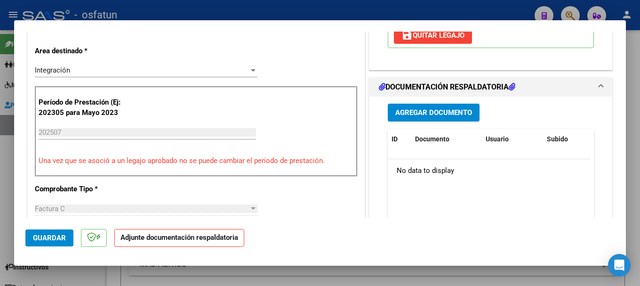
scroll to position [214, 0]
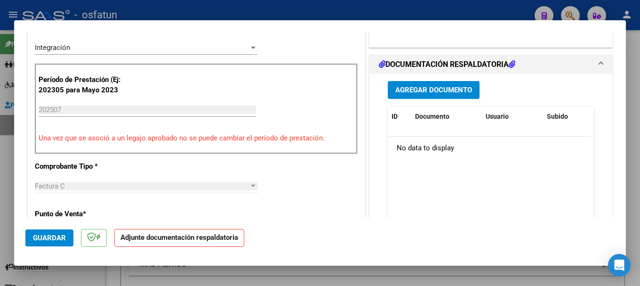
click at [463, 86] on span "Agregar Documento" at bounding box center [433, 90] width 77 height 8
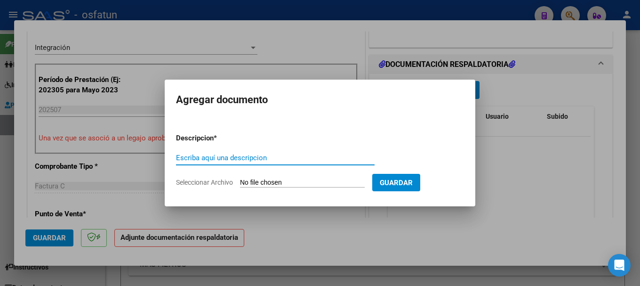
click at [225, 155] on input "Escriba aquí una descripcion" at bounding box center [275, 157] width 199 height 8
type input "PLANILLA"
click at [274, 182] on input "Seleccionar Archivo" at bounding box center [302, 182] width 125 height 9
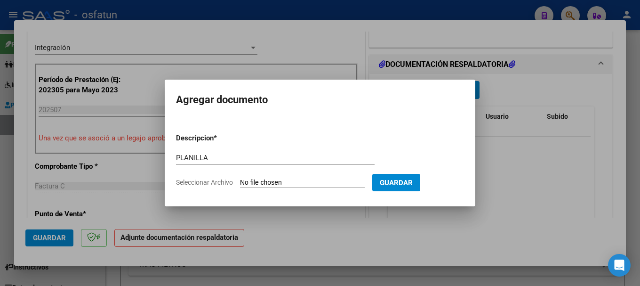
type input "C:\fakepath\20250813_165608.jpg"
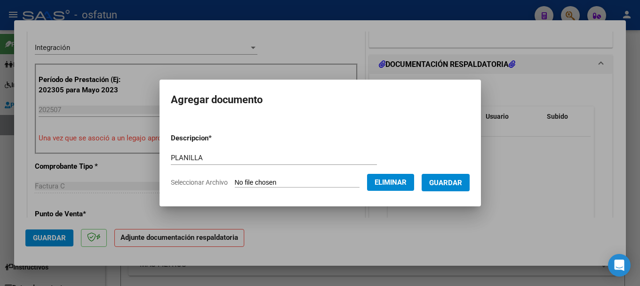
click at [460, 185] on span "Guardar" at bounding box center [445, 182] width 33 height 8
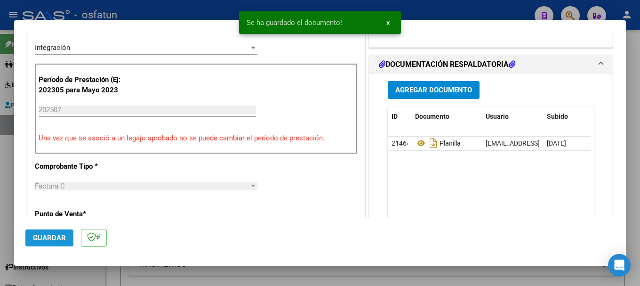
click at [47, 240] on span "Guardar" at bounding box center [49, 237] width 33 height 8
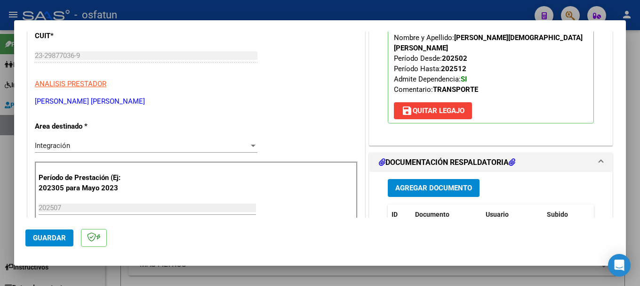
scroll to position [119, 0]
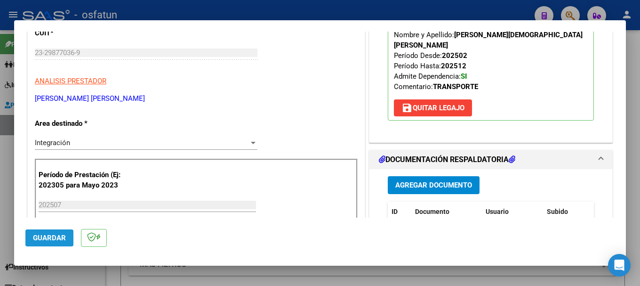
click at [53, 236] on span "Guardar" at bounding box center [49, 237] width 33 height 8
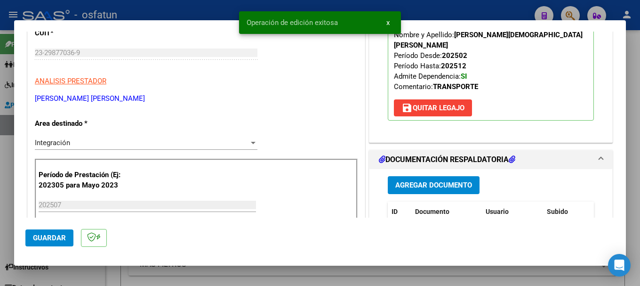
click at [196, 11] on div at bounding box center [320, 143] width 640 height 286
type input "$ 0,00"
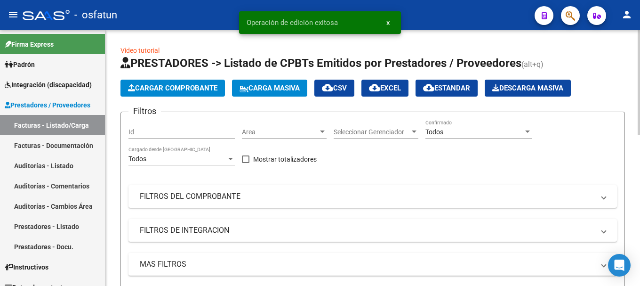
click at [149, 85] on span "Cargar Comprobante" at bounding box center [172, 88] width 89 height 8
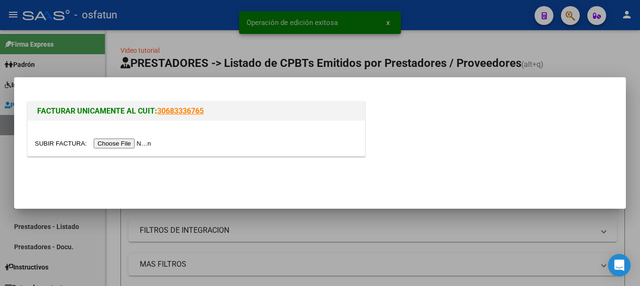
click at [125, 144] on input "file" at bounding box center [94, 143] width 119 height 10
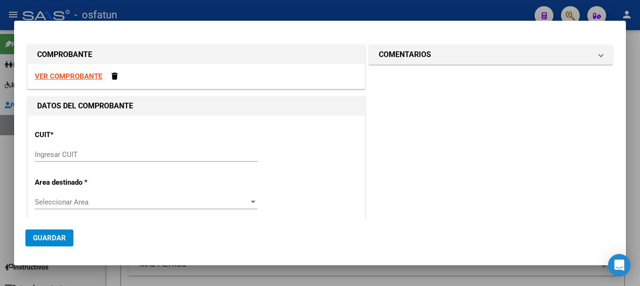
click at [64, 154] on input "Ingresar CUIT" at bounding box center [146, 154] width 223 height 8
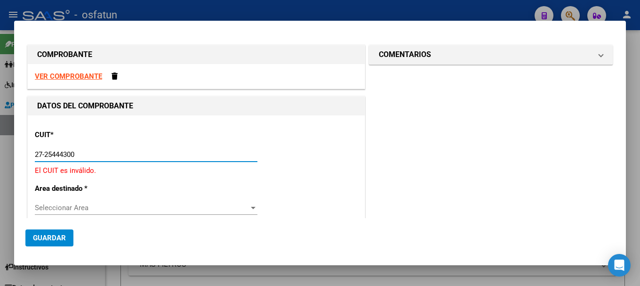
type input "27-25444300-5"
type input "12"
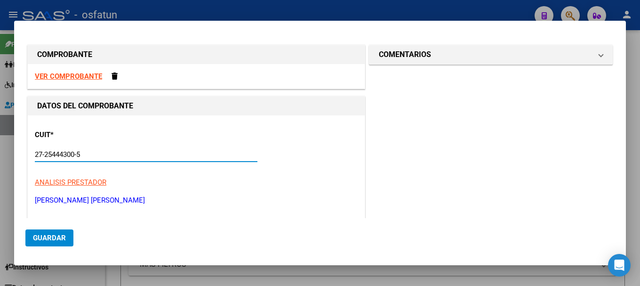
type input "27-25444300-5"
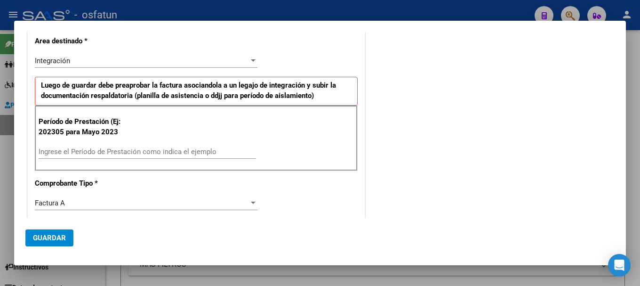
scroll to position [194, 0]
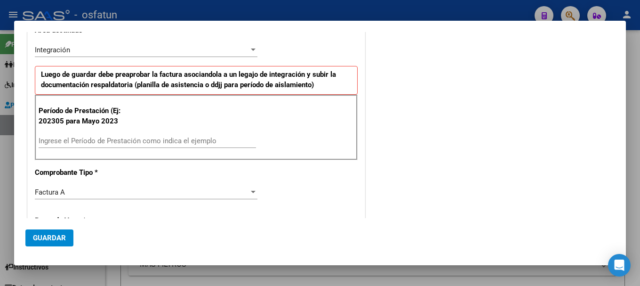
click at [213, 147] on div "Ingrese el Período de Prestación como indica el ejemplo" at bounding box center [147, 141] width 217 height 14
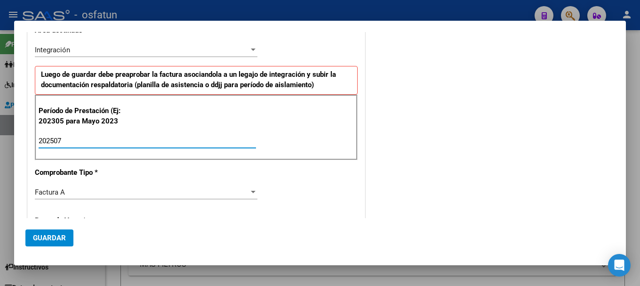
type input "202507"
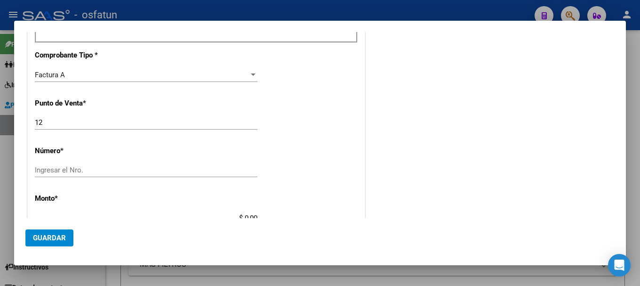
scroll to position [314, 0]
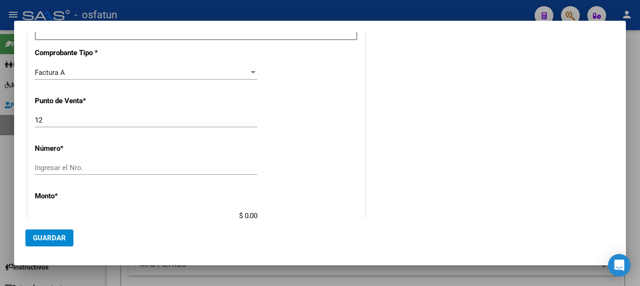
click at [47, 170] on input "Ingresar el Nro." at bounding box center [146, 167] width 223 height 8
type input "2270"
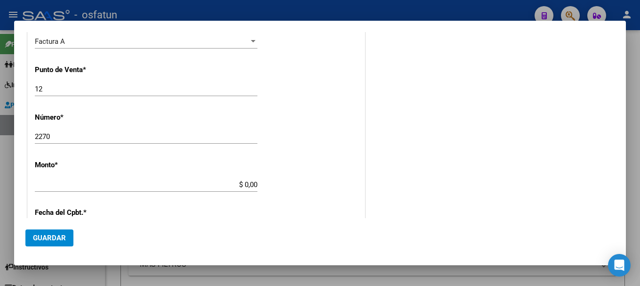
scroll to position [392, 0]
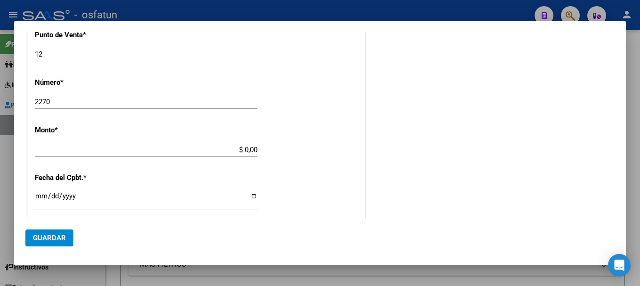
type input "$ 475.830,36"
type input "[DATE]"
type input "75305720830876"
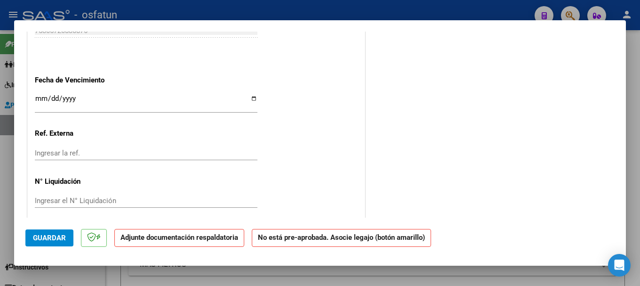
scroll to position [597, 0]
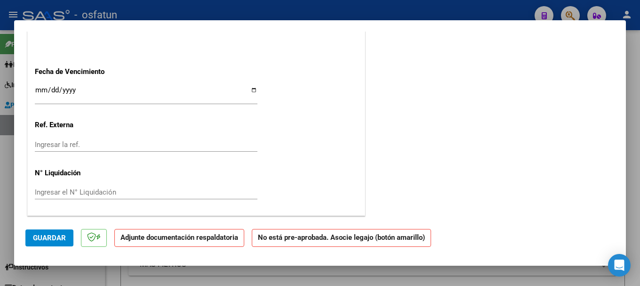
click at [47, 239] on span "Guardar" at bounding box center [49, 237] width 33 height 8
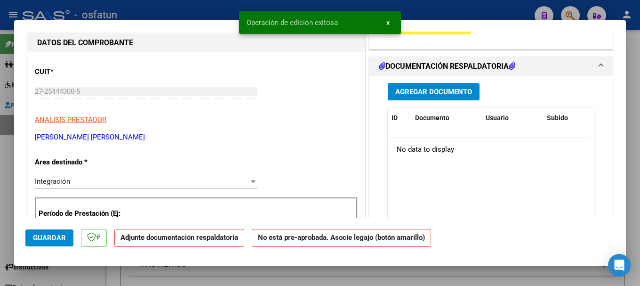
scroll to position [65, 0]
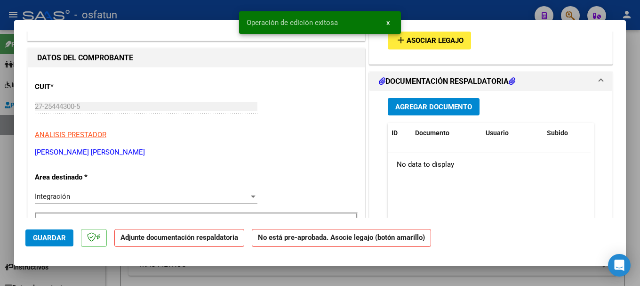
click at [399, 40] on div "Operación de edición exitosa x" at bounding box center [320, 22] width 184 height 45
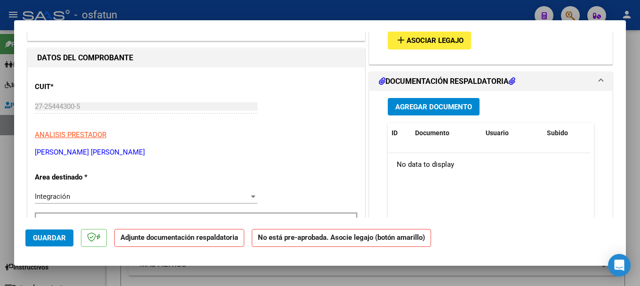
click at [396, 40] on mat-icon "add" at bounding box center [400, 39] width 11 height 11
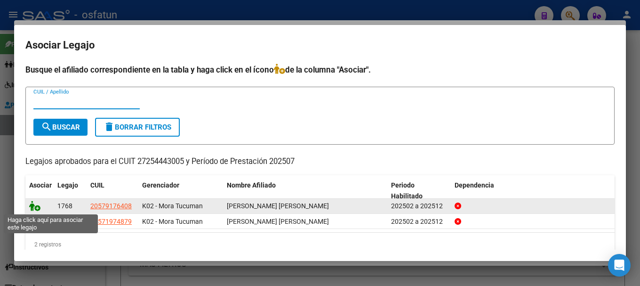
click at [33, 205] on icon at bounding box center [34, 205] width 11 height 10
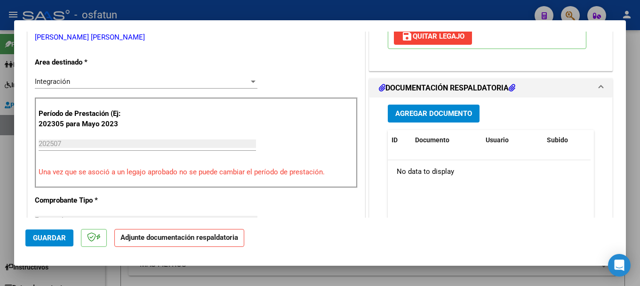
scroll to position [192, 0]
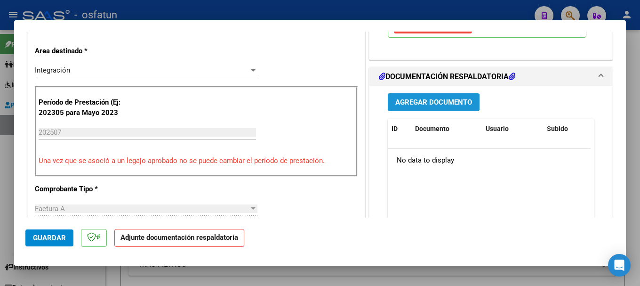
click at [433, 100] on span "Agregar Documento" at bounding box center [433, 102] width 77 height 8
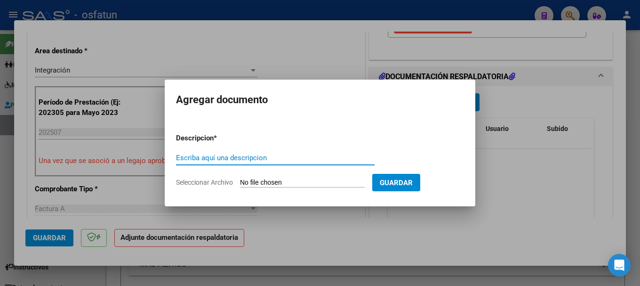
click at [243, 159] on input "Escriba aquí una descripcion" at bounding box center [275, 157] width 199 height 8
type input "PLANILLA"
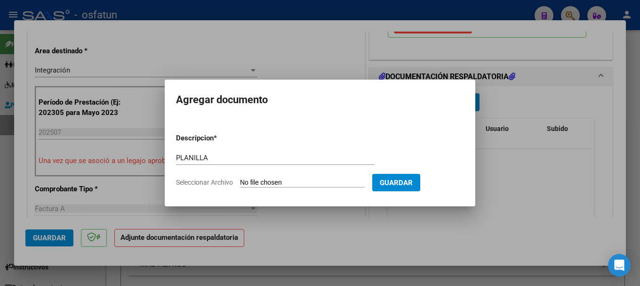
click at [247, 182] on input "Seleccionar Archivo" at bounding box center [302, 182] width 125 height 9
type input "C:\fakepath\20250813_174158.jpg"
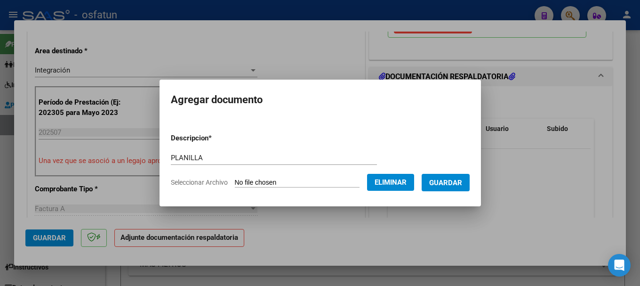
click at [460, 181] on span "Guardar" at bounding box center [445, 182] width 33 height 8
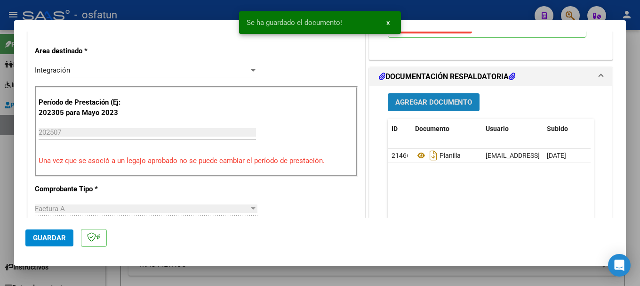
click at [436, 100] on span "Agregar Documento" at bounding box center [433, 102] width 77 height 8
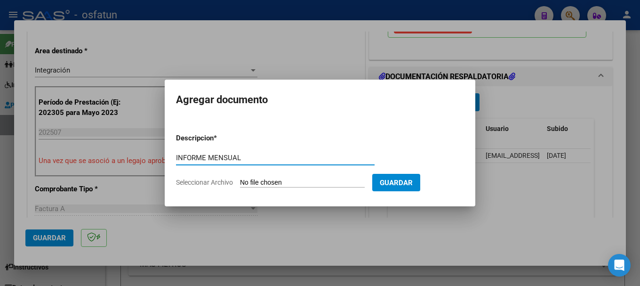
type input "INFORME MENSUAL"
click at [305, 181] on input "Seleccionar Archivo" at bounding box center [302, 182] width 125 height 9
type input "C:\fakepath\20250813_174210.jpg"
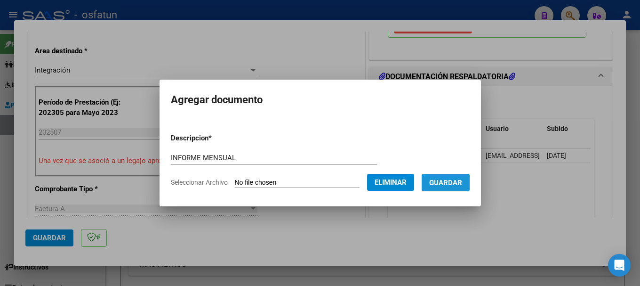
click at [446, 183] on span "Guardar" at bounding box center [445, 182] width 33 height 8
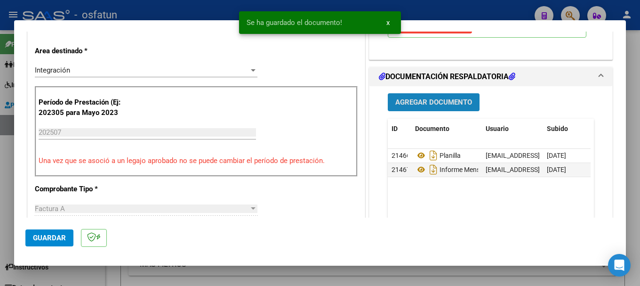
click at [429, 99] on span "Agregar Documento" at bounding box center [433, 102] width 77 height 8
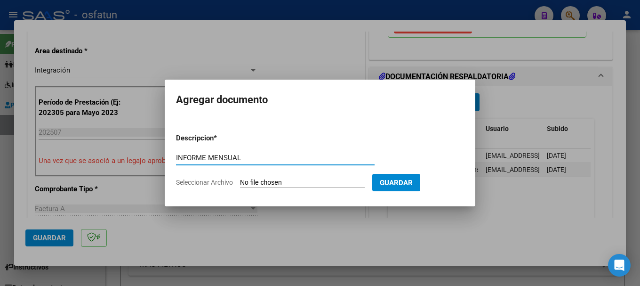
type input "INFORME MENSUAL"
click at [310, 185] on input "Seleccionar Archivo" at bounding box center [302, 182] width 125 height 9
type input "C:\fakepath\20250813_174218.jpg"
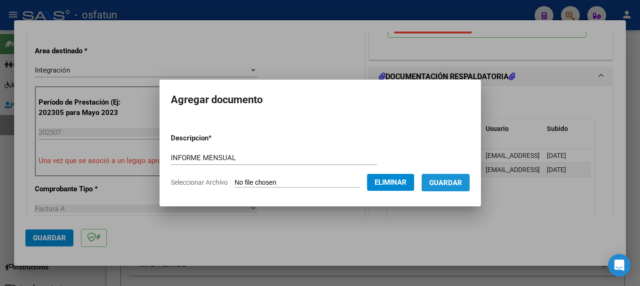
click at [455, 183] on span "Guardar" at bounding box center [445, 182] width 33 height 8
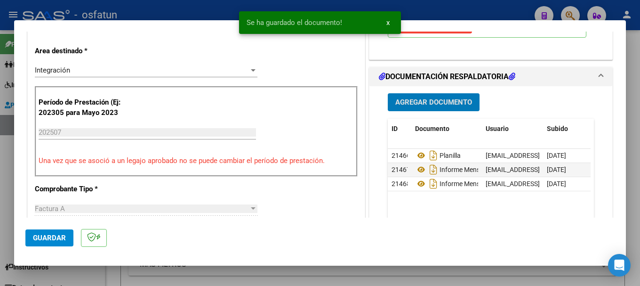
click at [417, 102] on span "Agregar Documento" at bounding box center [433, 102] width 77 height 8
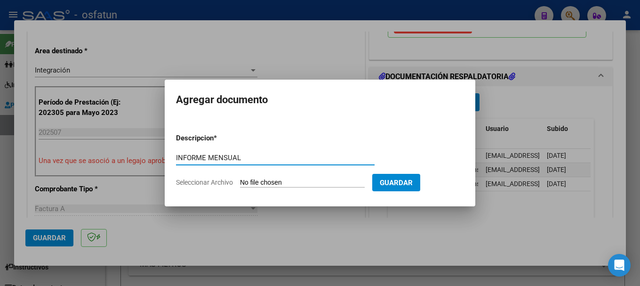
type input "INFORME MENSUAL"
click at [272, 181] on input "Seleccionar Archivo" at bounding box center [302, 182] width 125 height 9
type input "C:\fakepath\20250813_174231.jpg"
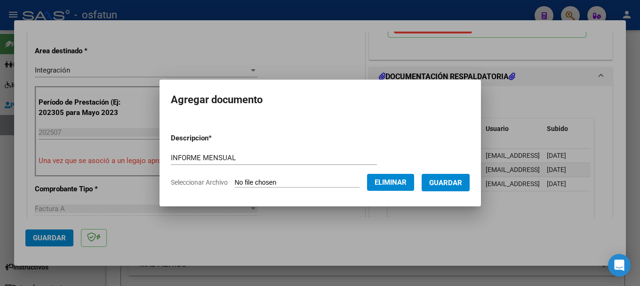
click at [452, 187] on button "Guardar" at bounding box center [446, 182] width 48 height 17
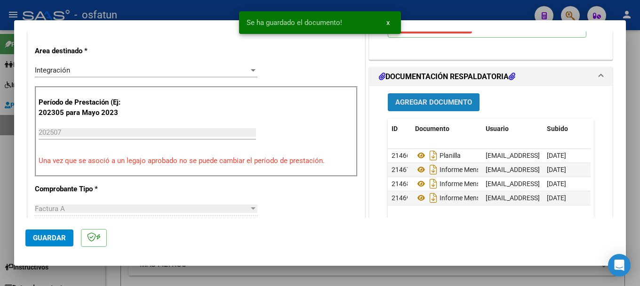
click at [436, 102] on span "Agregar Documento" at bounding box center [433, 102] width 77 height 8
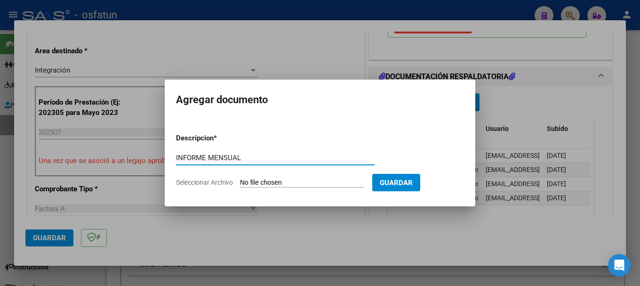
type input "INFORME MENSUAL"
click at [293, 183] on input "Seleccionar Archivo" at bounding box center [302, 182] width 125 height 9
type input "C:\fakepath\20250813_174247.jpg"
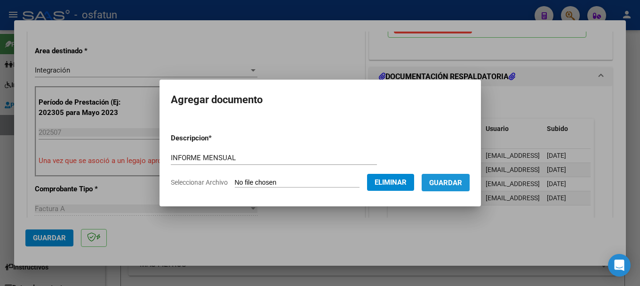
click at [455, 183] on span "Guardar" at bounding box center [445, 182] width 33 height 8
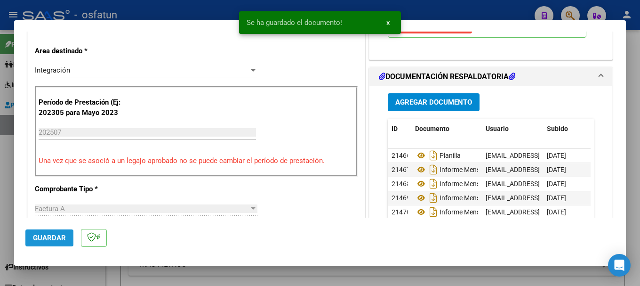
click at [43, 233] on span "Guardar" at bounding box center [49, 237] width 33 height 8
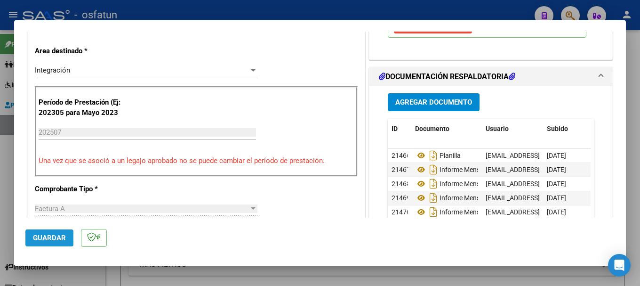
click at [50, 240] on span "Guardar" at bounding box center [49, 237] width 33 height 8
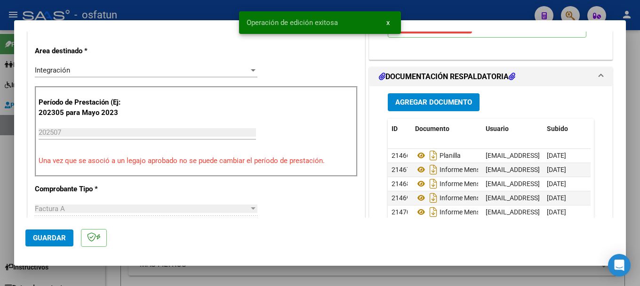
click at [192, 12] on div at bounding box center [320, 143] width 640 height 286
type input "$ 0,00"
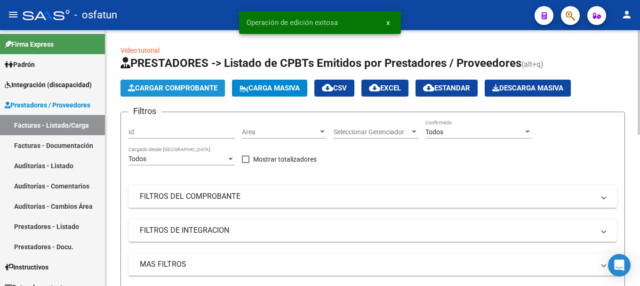
click at [174, 87] on span "Cargar Comprobante" at bounding box center [172, 88] width 89 height 8
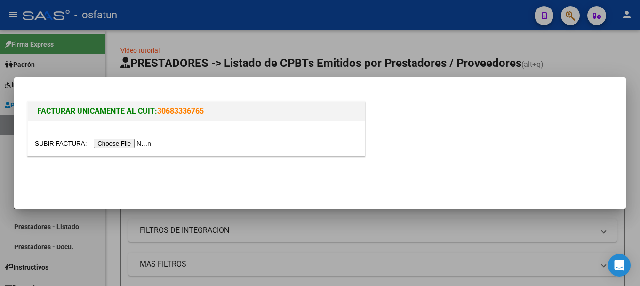
click at [133, 143] on input "file" at bounding box center [94, 143] width 119 height 10
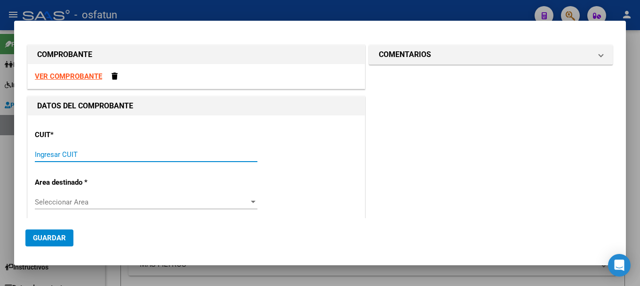
click at [101, 157] on input "Ingresar CUIT" at bounding box center [146, 154] width 223 height 8
type input "27-39575445-4"
type input "1"
type input "27-39575445-4"
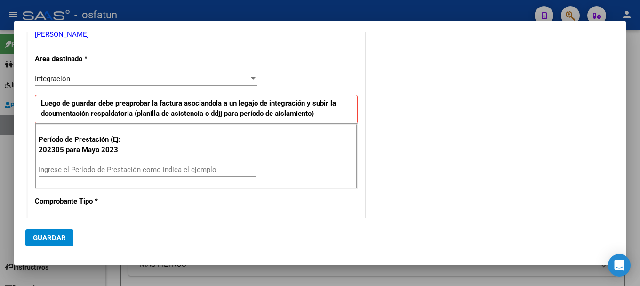
scroll to position [197, 0]
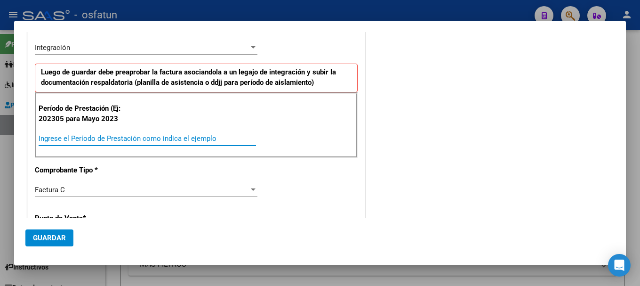
click at [159, 138] on input "Ingrese el Período de Prestación como indica el ejemplo" at bounding box center [147, 138] width 217 height 8
type input "202507"
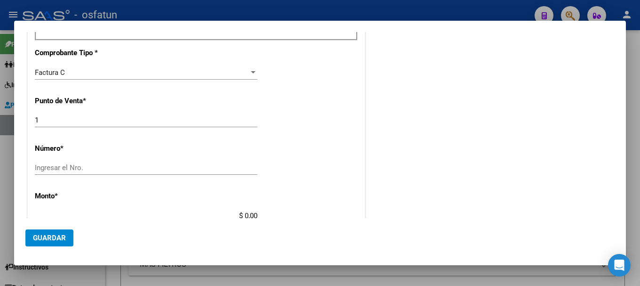
scroll to position [319, 0]
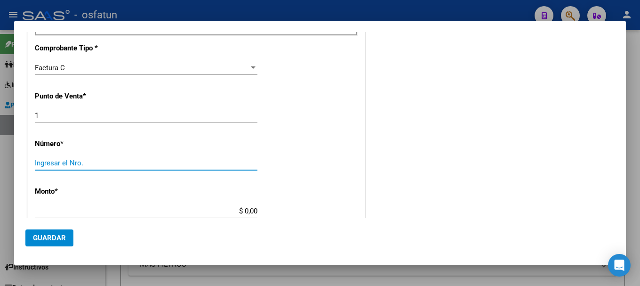
click at [52, 167] on input "Ingresar el Nro." at bounding box center [146, 163] width 223 height 8
type input "219"
click at [200, 215] on input "$ 0,00" at bounding box center [146, 211] width 223 height 8
type input "$ 98.964,88"
type input "[DATE]"
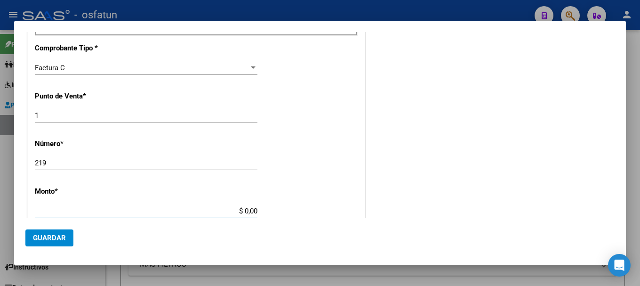
type input "75314967078304"
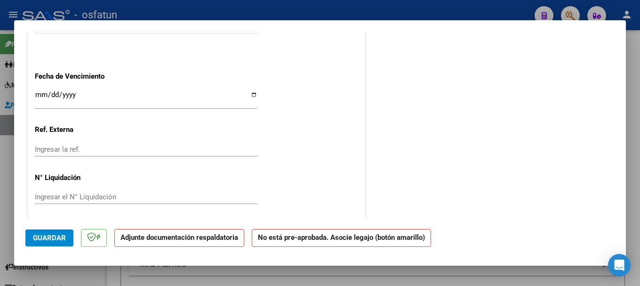
scroll to position [597, 0]
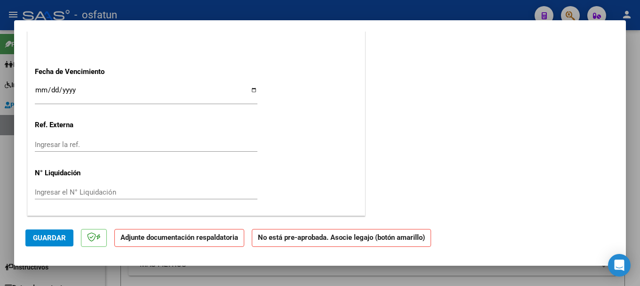
click at [51, 239] on span "Guardar" at bounding box center [49, 237] width 33 height 8
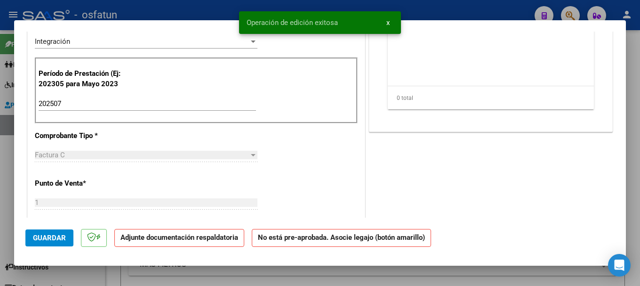
scroll to position [0, 0]
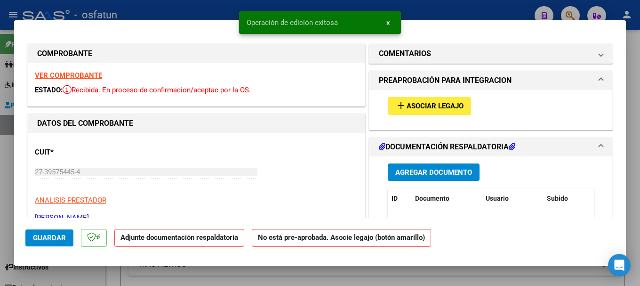
click at [398, 102] on mat-icon "add" at bounding box center [400, 105] width 11 height 11
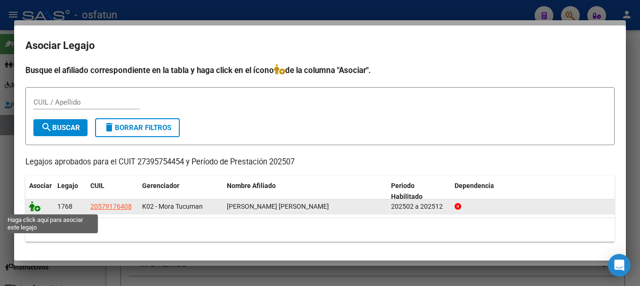
click at [33, 207] on icon at bounding box center [34, 206] width 11 height 10
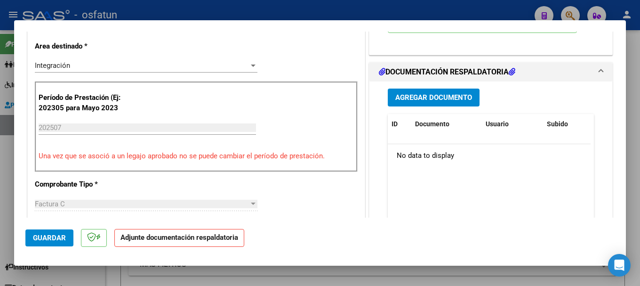
scroll to position [212, 0]
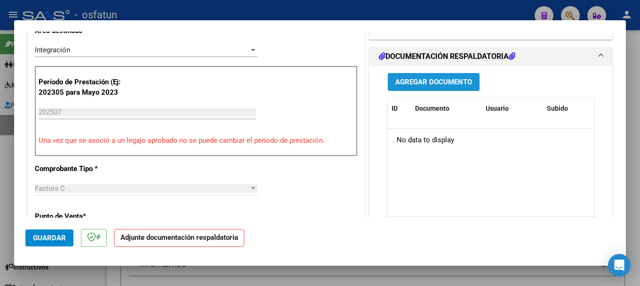
click at [407, 79] on span "Agregar Documento" at bounding box center [433, 82] width 77 height 8
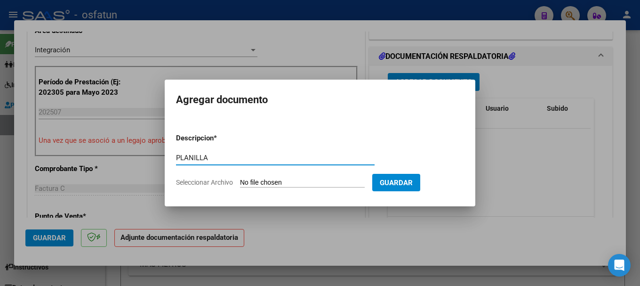
type input "PLANILLA"
click at [281, 181] on input "Seleccionar Archivo" at bounding box center [302, 182] width 125 height 9
type input "C:\fakepath\20250813_174306.jpg"
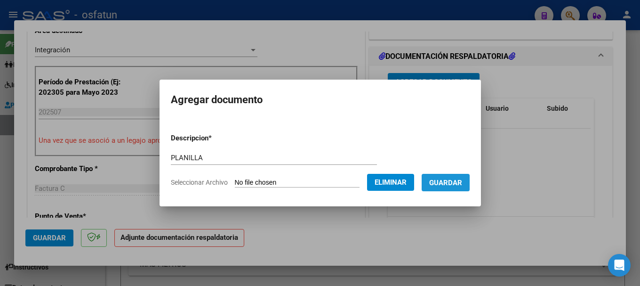
click at [461, 184] on span "Guardar" at bounding box center [445, 182] width 33 height 8
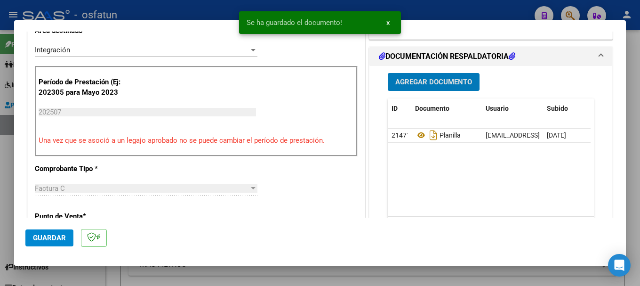
click at [32, 236] on button "Guardar" at bounding box center [49, 237] width 48 height 17
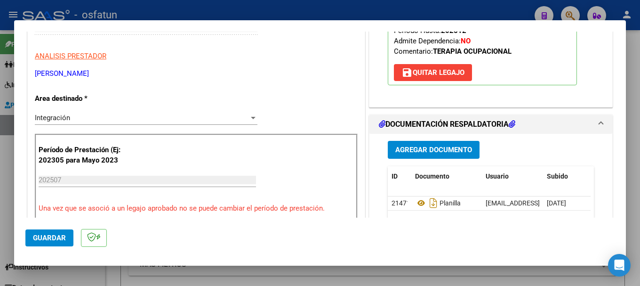
scroll to position [178, 0]
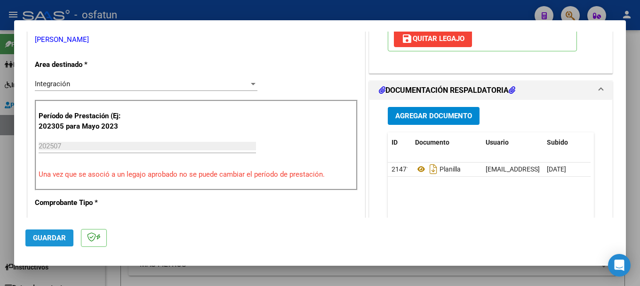
click at [40, 237] on span "Guardar" at bounding box center [49, 237] width 33 height 8
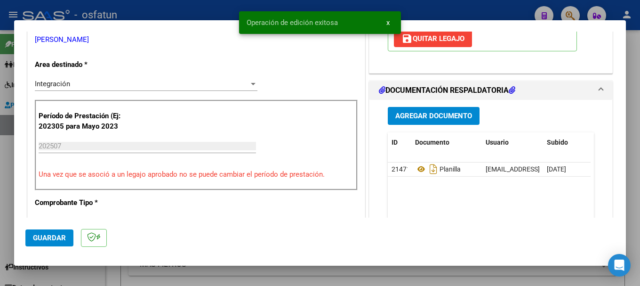
click at [171, 6] on div at bounding box center [320, 143] width 640 height 286
type input "$ 0,00"
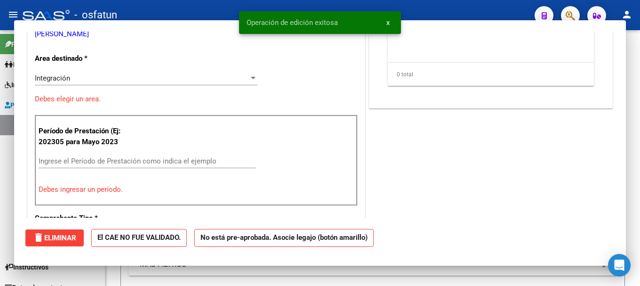
scroll to position [0, 0]
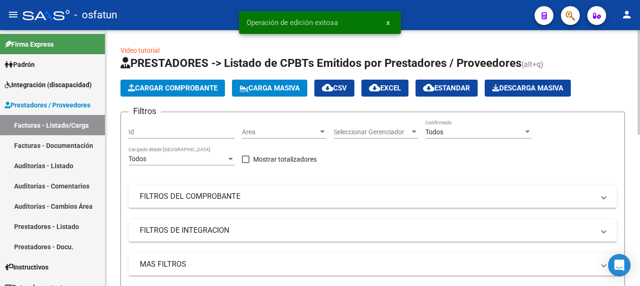
click at [149, 86] on span "Cargar Comprobante" at bounding box center [172, 88] width 89 height 8
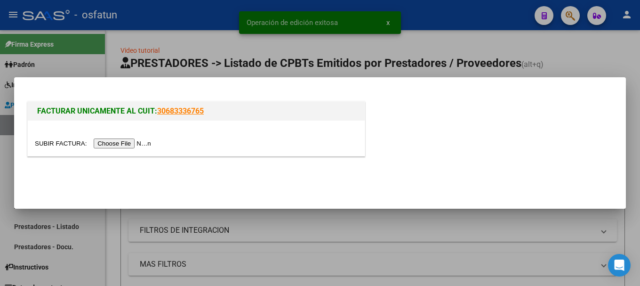
click at [125, 143] on input "file" at bounding box center [94, 143] width 119 height 10
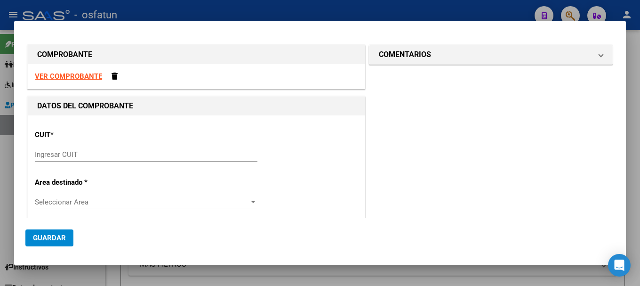
click at [69, 75] on strong "VER COMPROBANTE" at bounding box center [68, 76] width 67 height 8
click at [91, 154] on input "Ingresar CUIT" at bounding box center [146, 154] width 223 height 8
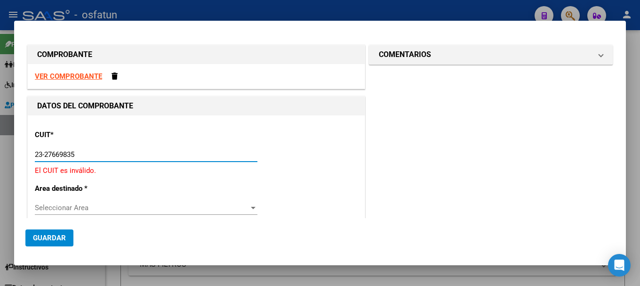
type input "23-27669835-4"
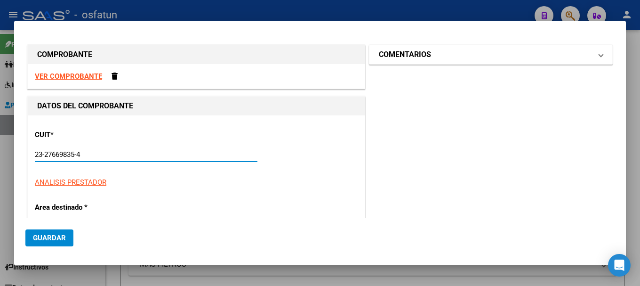
type input "3"
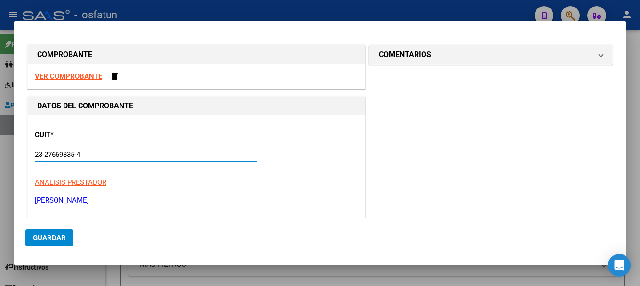
type input "23-27669835-4"
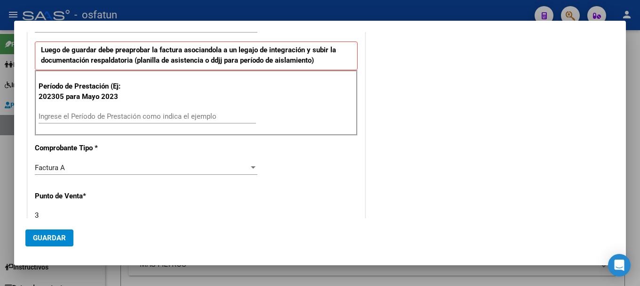
scroll to position [228, 0]
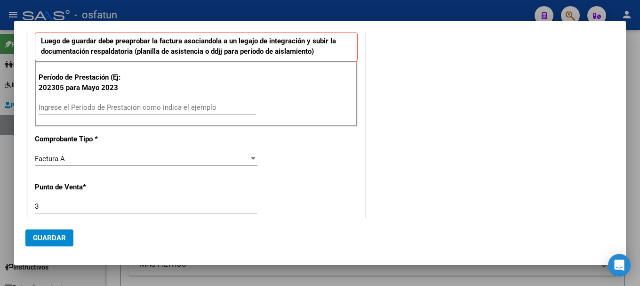
click at [94, 105] on input "Ingrese el Período de Prestación como indica el ejemplo" at bounding box center [147, 107] width 217 height 8
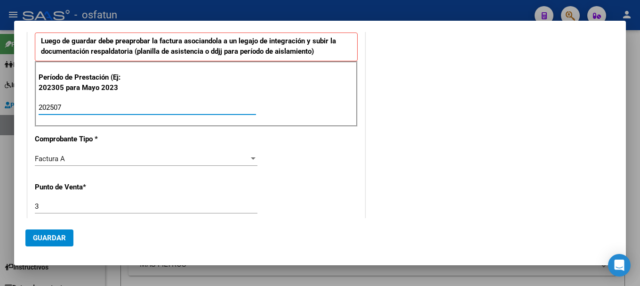
type input "202507"
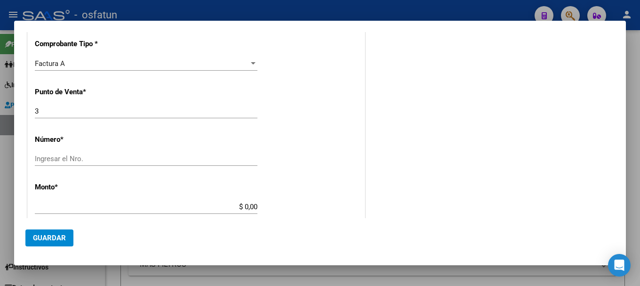
scroll to position [329, 0]
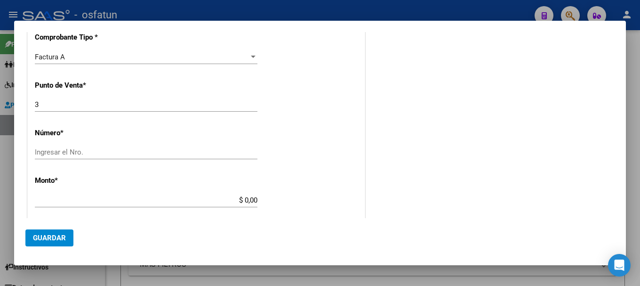
click at [117, 160] on div "Ingresar el Nro." at bounding box center [146, 156] width 223 height 23
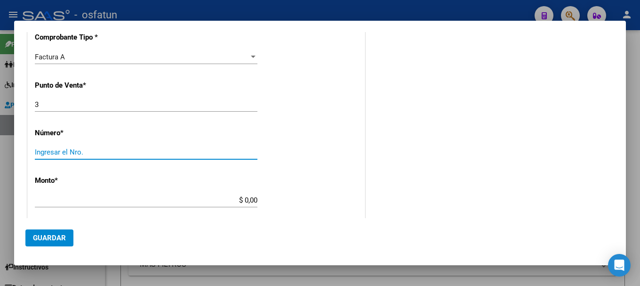
click at [118, 151] on input "Ingresar el Nro." at bounding box center [146, 152] width 223 height 8
type input "026"
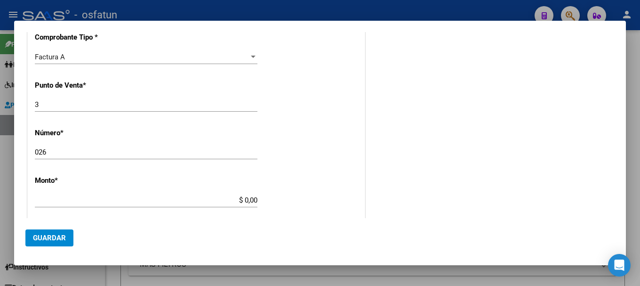
click at [219, 194] on div "$ 0,00 Ingresar el monto" at bounding box center [146, 200] width 223 height 14
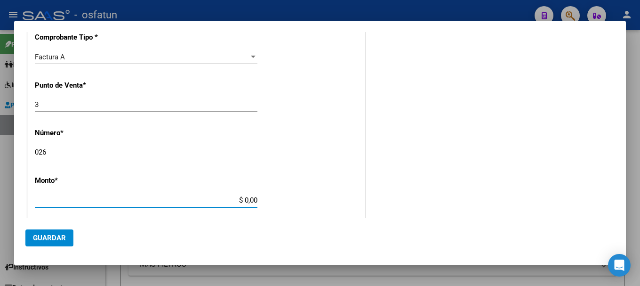
type input "$ 307.654,34"
type input "[DATE]"
type input "75314888500603"
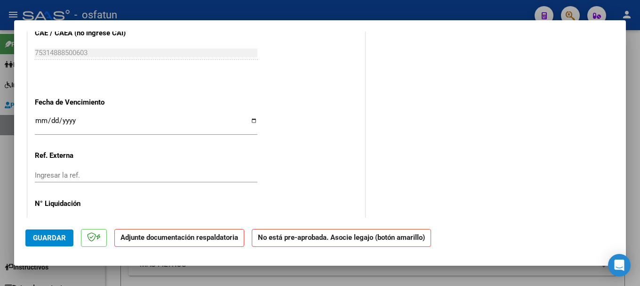
scroll to position [597, 0]
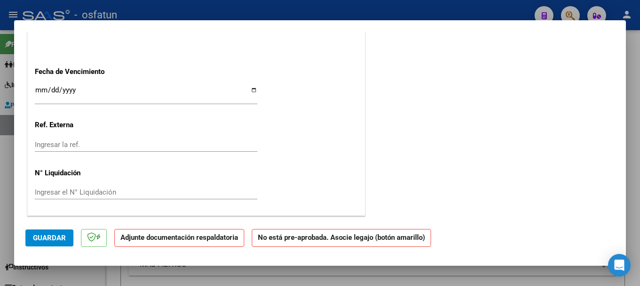
click at [44, 233] on span "Guardar" at bounding box center [49, 237] width 33 height 8
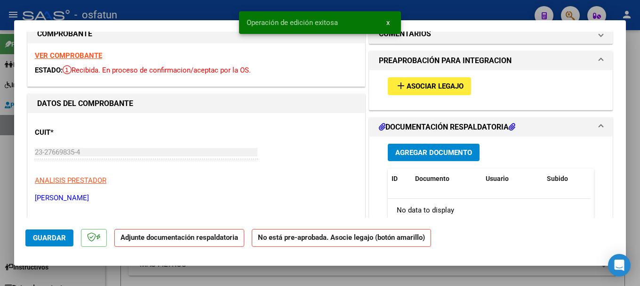
scroll to position [0, 0]
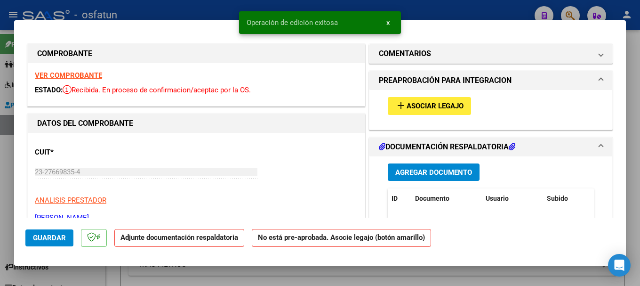
click at [398, 102] on mat-icon "add" at bounding box center [400, 105] width 11 height 11
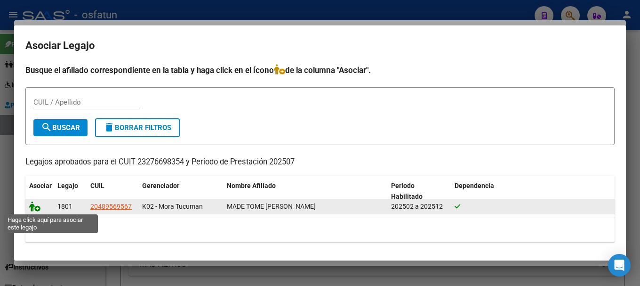
click at [34, 210] on icon at bounding box center [34, 206] width 11 height 10
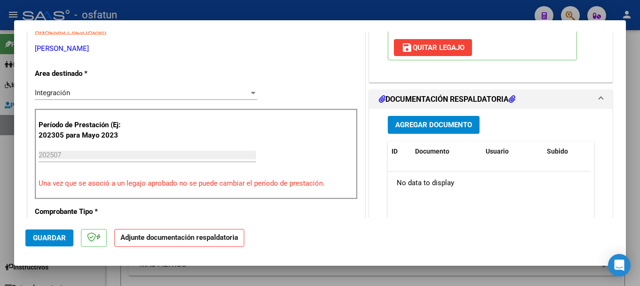
scroll to position [185, 0]
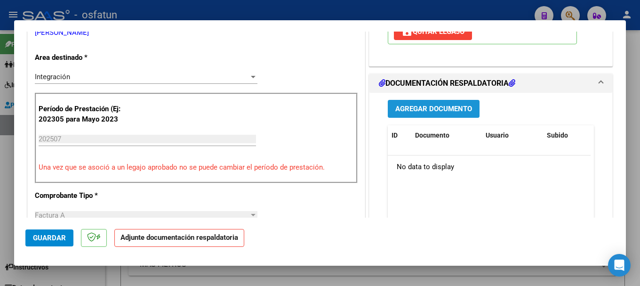
click at [416, 110] on span "Agregar Documento" at bounding box center [433, 109] width 77 height 8
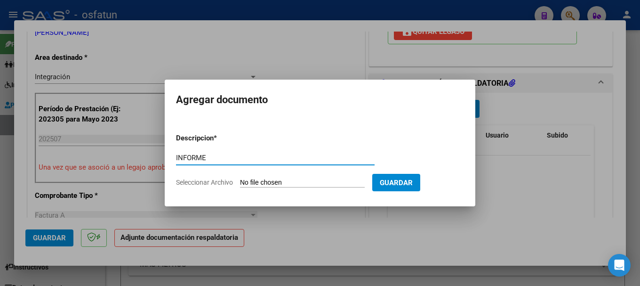
type input "INFORME"
click at [297, 181] on input "Seleccionar Archivo" at bounding box center [302, 182] width 125 height 9
type input "C:\fakepath\20250813_175242.jpg"
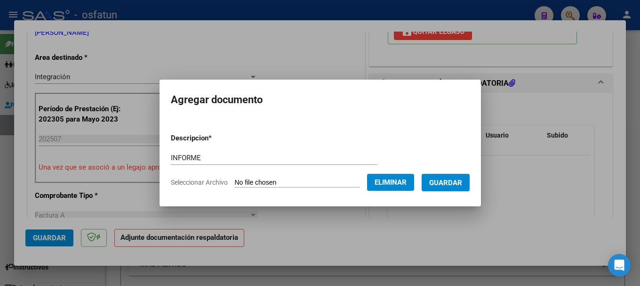
click at [450, 183] on span "Guardar" at bounding box center [445, 182] width 33 height 8
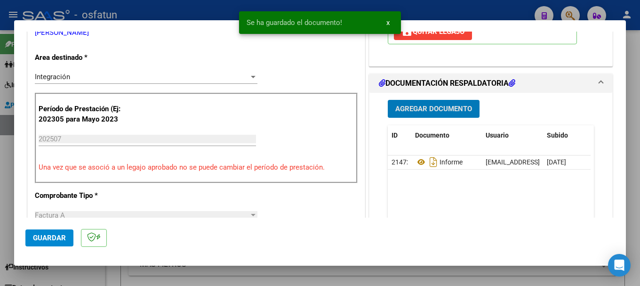
click at [425, 109] on span "Agregar Documento" at bounding box center [433, 109] width 77 height 8
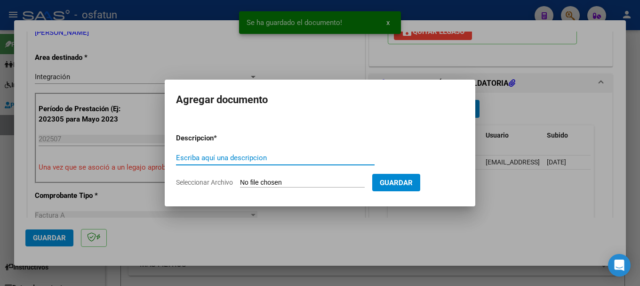
click at [247, 159] on input "Escriba aquí una descripcion" at bounding box center [275, 157] width 199 height 8
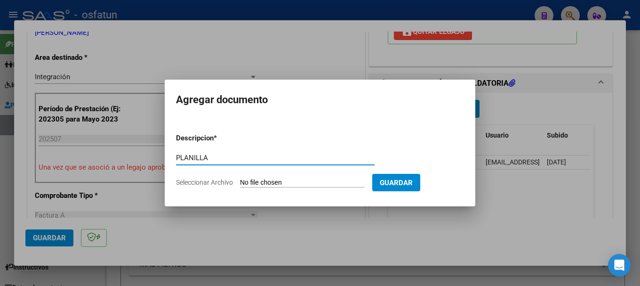
type input "PLANILLA"
click at [291, 182] on input "Seleccionar Archivo" at bounding box center [302, 182] width 125 height 9
type input "C:\fakepath\20250813_175307.jpg"
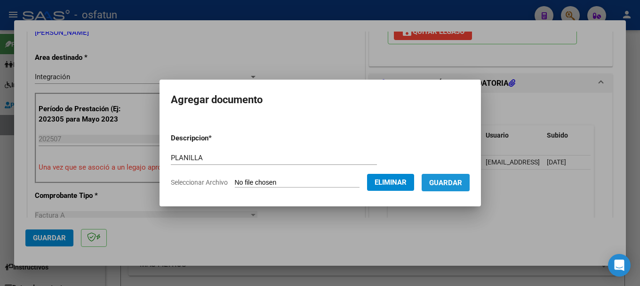
click at [452, 185] on span "Guardar" at bounding box center [445, 182] width 33 height 8
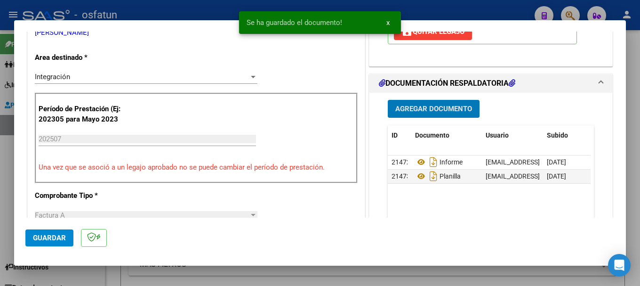
click at [416, 109] on span "Agregar Documento" at bounding box center [433, 109] width 77 height 8
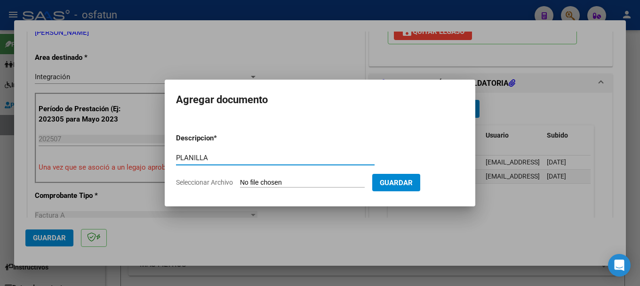
type input "PLANILLA"
click at [309, 185] on input "Seleccionar Archivo" at bounding box center [302, 182] width 125 height 9
type input "C:\fakepath\20250813_175325.jpg"
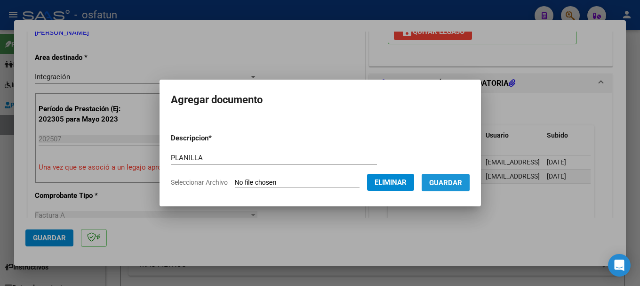
click at [455, 182] on span "Guardar" at bounding box center [445, 182] width 33 height 8
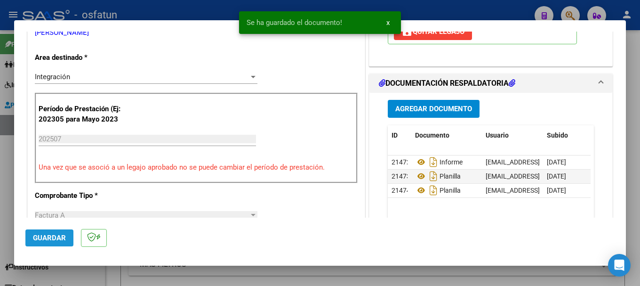
click at [52, 235] on span "Guardar" at bounding box center [49, 237] width 33 height 8
click at [195, 6] on div at bounding box center [320, 143] width 640 height 286
type input "$ 0,00"
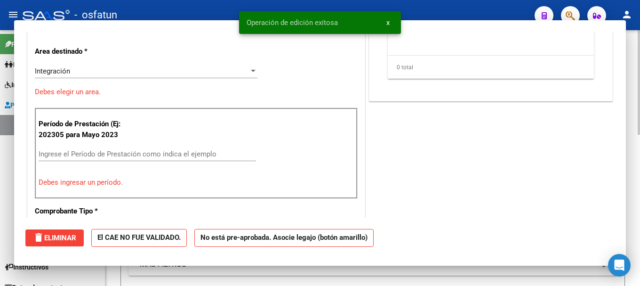
scroll to position [0, 0]
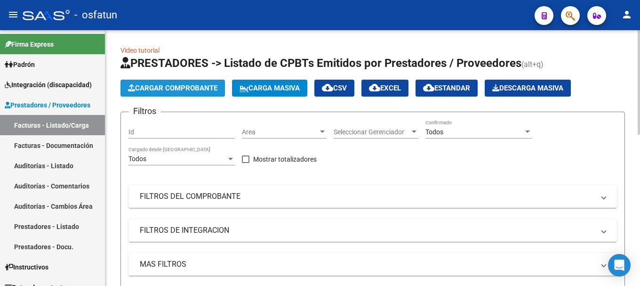
click at [158, 84] on span "Cargar Comprobante" at bounding box center [172, 88] width 89 height 8
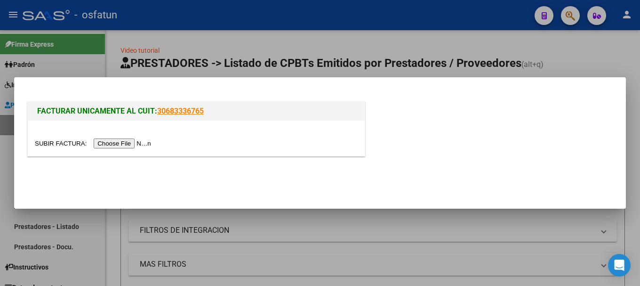
click at [104, 144] on input "file" at bounding box center [94, 143] width 119 height 10
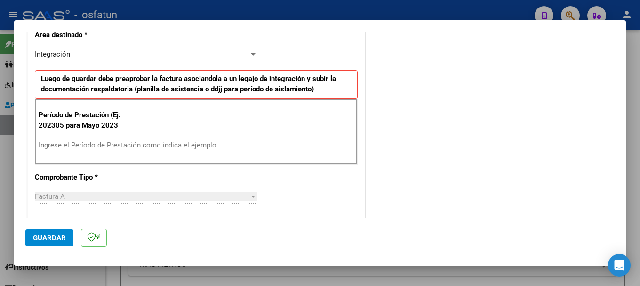
scroll to position [236, 0]
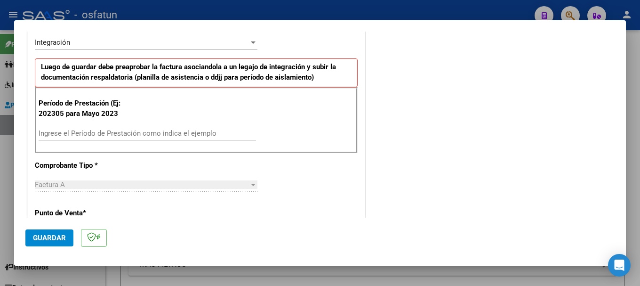
click at [106, 129] on input "Ingrese el Período de Prestación como indica el ejemplo" at bounding box center [147, 133] width 217 height 8
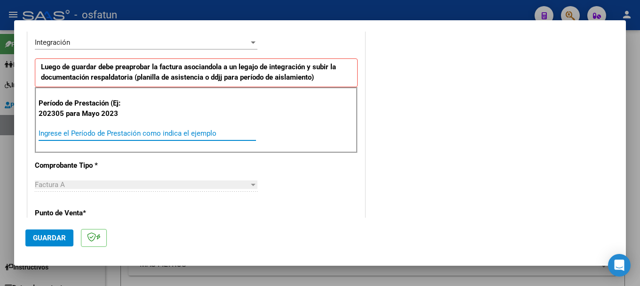
click at [106, 129] on input "Ingrese el Período de Prestación como indica el ejemplo" at bounding box center [147, 133] width 217 height 8
type input "202507"
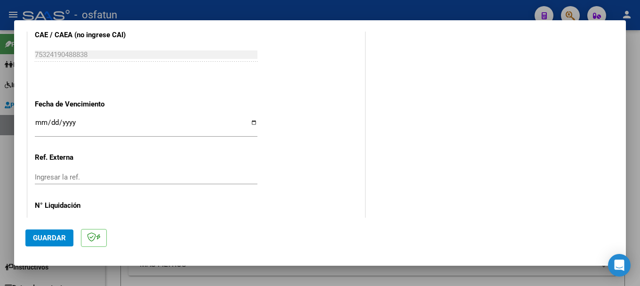
scroll to position [642, 0]
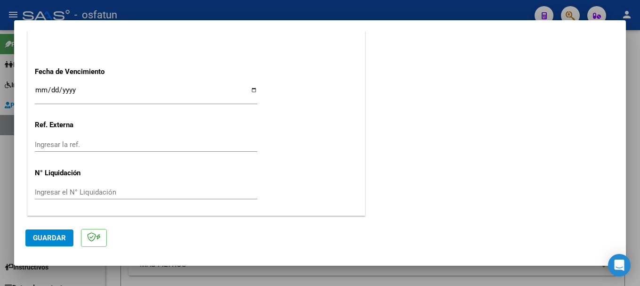
click at [33, 238] on span "Guardar" at bounding box center [49, 237] width 33 height 8
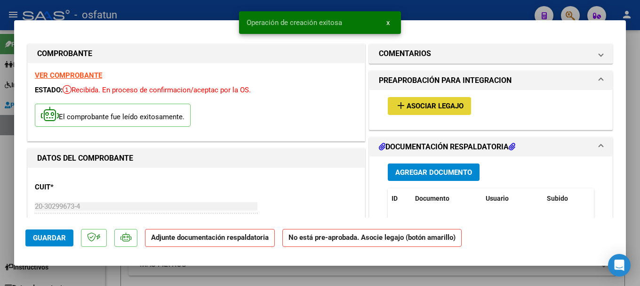
click at [397, 104] on mat-icon "add" at bounding box center [400, 105] width 11 height 11
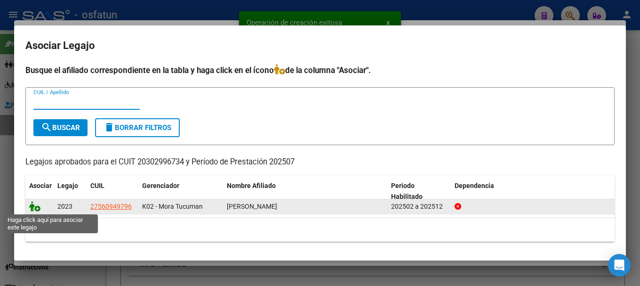
click at [34, 208] on icon at bounding box center [34, 206] width 11 height 10
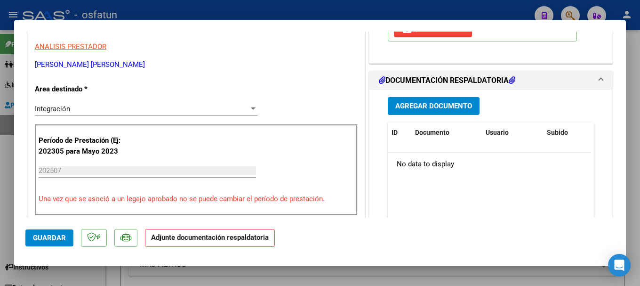
scroll to position [241, 0]
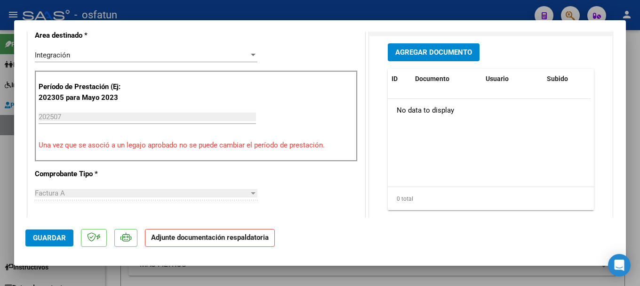
click at [406, 54] on span "Agregar Documento" at bounding box center [433, 52] width 77 height 8
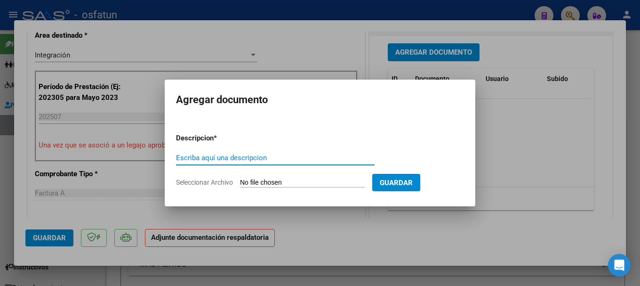
click at [183, 160] on input "Escriba aquí una descripcion" at bounding box center [275, 157] width 199 height 8
type input "PLANILLA"
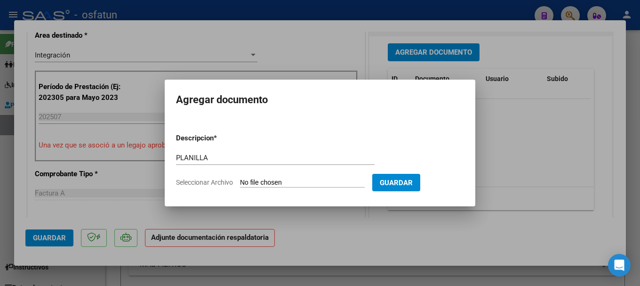
click at [287, 180] on input "Seleccionar Archivo" at bounding box center [302, 182] width 125 height 9
click at [296, 183] on input "Seleccionar Archivo" at bounding box center [302, 182] width 125 height 9
type input "C:\fakepath\20250813_181521.jpg"
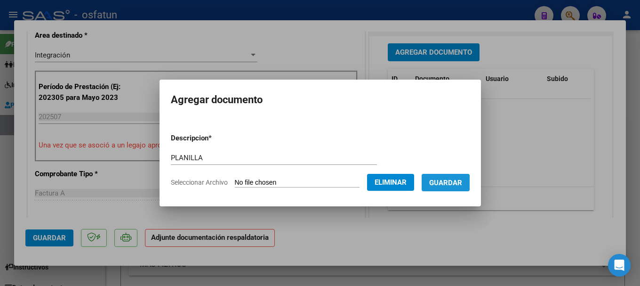
click at [450, 183] on span "Guardar" at bounding box center [445, 182] width 33 height 8
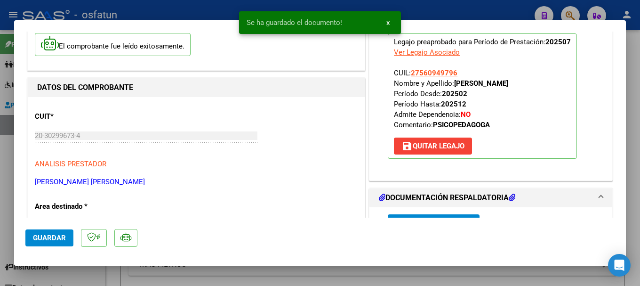
scroll to position [181, 0]
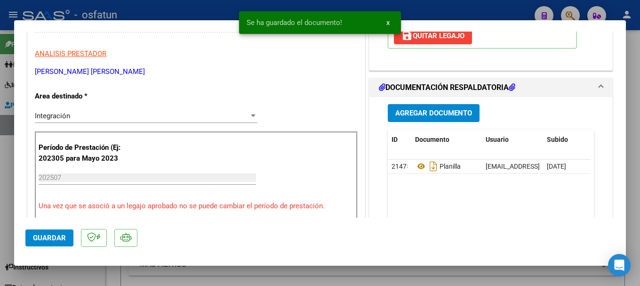
click at [35, 235] on span "Guardar" at bounding box center [49, 237] width 33 height 8
click at [367, 4] on div "Operación de edición exitosa x" at bounding box center [320, 22] width 184 height 45
click at [479, 9] on div at bounding box center [320, 143] width 640 height 286
type input "$ 0,00"
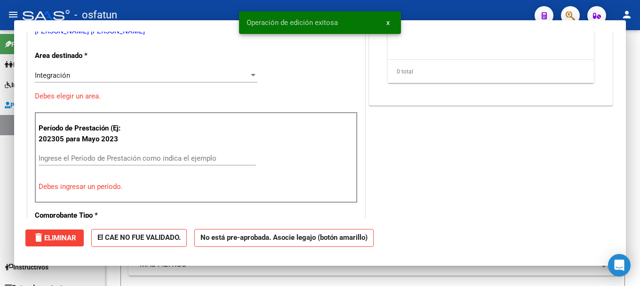
scroll to position [152, 0]
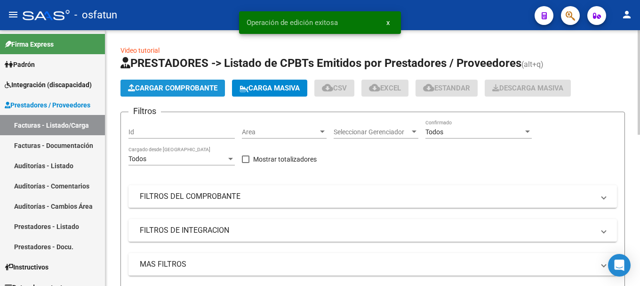
click at [211, 89] on span "Cargar Comprobante" at bounding box center [172, 88] width 89 height 8
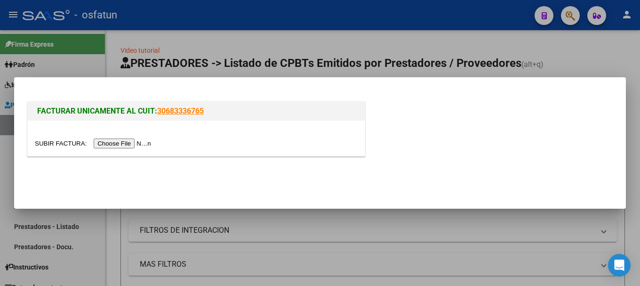
click at [136, 141] on input "file" at bounding box center [94, 143] width 119 height 10
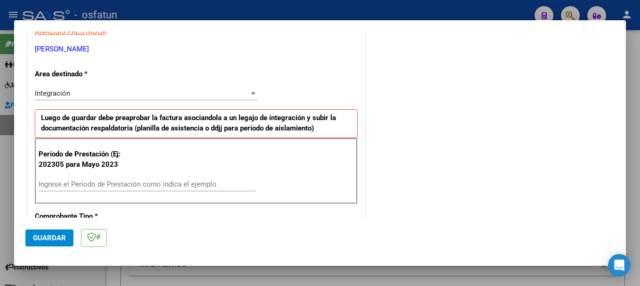
scroll to position [249, 0]
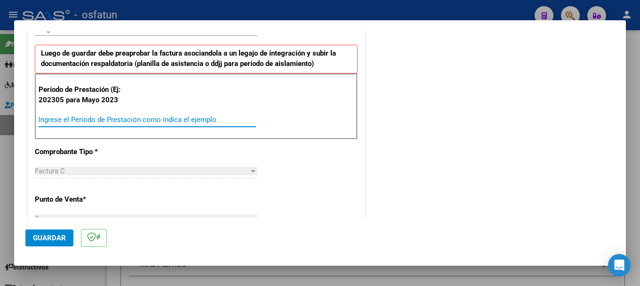
click at [50, 118] on input "Ingrese el Período de Prestación como indica el ejemplo" at bounding box center [147, 119] width 217 height 8
type input "202507"
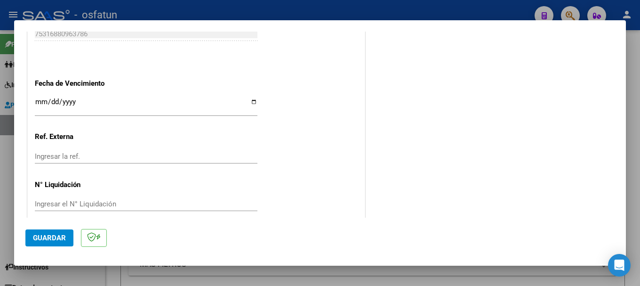
scroll to position [642, 0]
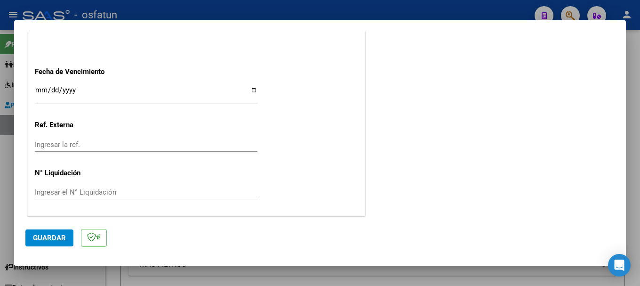
click at [45, 237] on span "Guardar" at bounding box center [49, 237] width 33 height 8
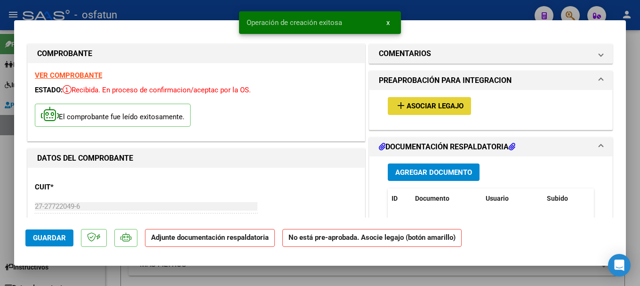
click at [395, 104] on mat-icon "add" at bounding box center [400, 105] width 11 height 11
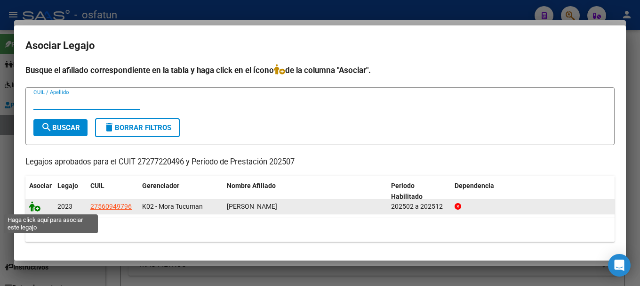
click at [36, 206] on icon at bounding box center [34, 206] width 11 height 10
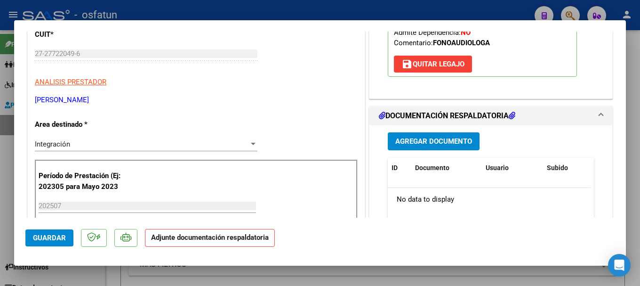
scroll to position [188, 0]
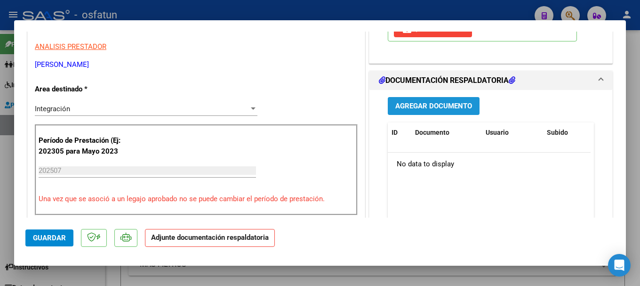
click at [438, 114] on button "Agregar Documento" at bounding box center [434, 105] width 92 height 17
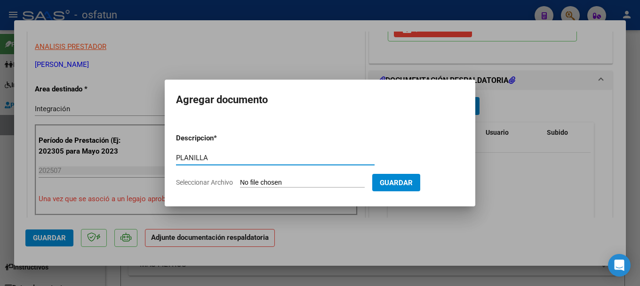
type input "PLANILLA"
click at [272, 181] on input "Seleccionar Archivo" at bounding box center [302, 182] width 125 height 9
type input "C:\fakepath\20250813_181549.jpg"
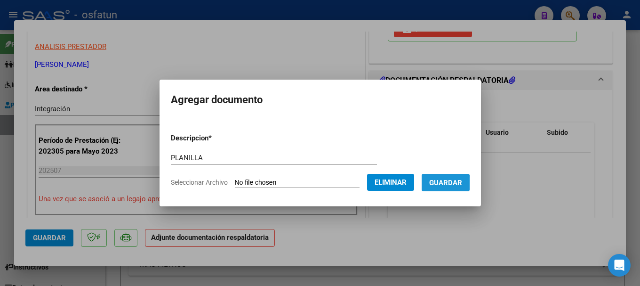
click at [445, 183] on span "Guardar" at bounding box center [445, 182] width 33 height 8
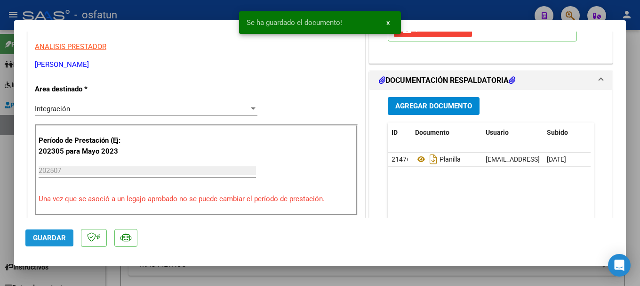
click at [46, 242] on button "Guardar" at bounding box center [49, 237] width 48 height 17
click at [227, 6] on div at bounding box center [320, 143] width 640 height 286
type input "$ 0,00"
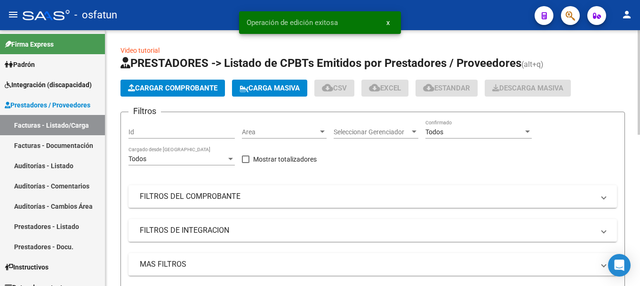
click at [186, 84] on span "Cargar Comprobante" at bounding box center [172, 88] width 89 height 8
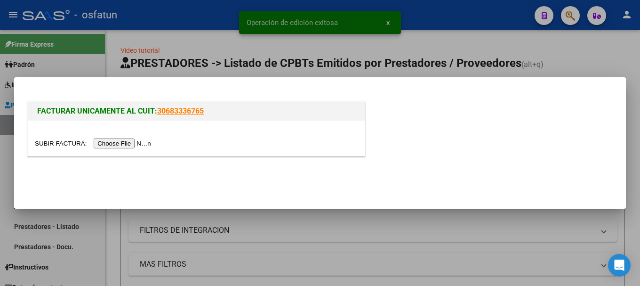
click at [136, 147] on input "file" at bounding box center [94, 143] width 119 height 10
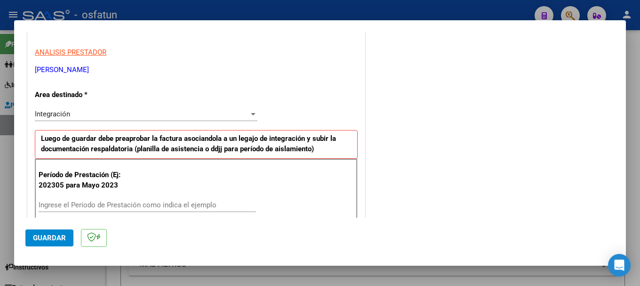
scroll to position [159, 0]
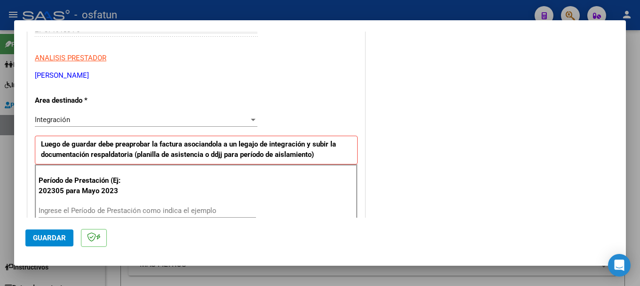
click at [224, 210] on input "Ingrese el Período de Prestación como indica el ejemplo" at bounding box center [147, 210] width 217 height 8
type input "202507"
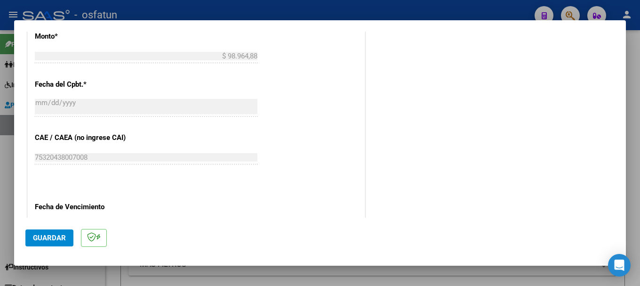
scroll to position [514, 0]
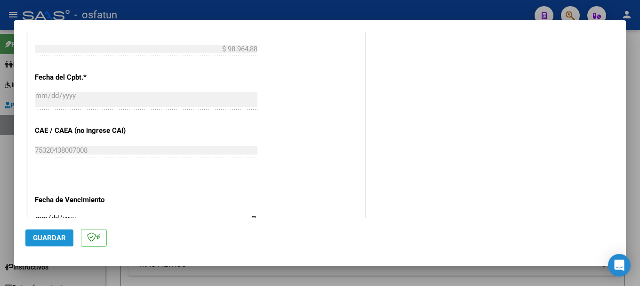
click at [61, 236] on span "Guardar" at bounding box center [49, 237] width 33 height 8
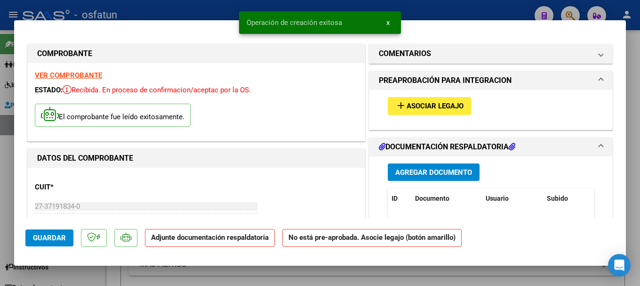
click at [395, 105] on mat-icon "add" at bounding box center [400, 105] width 11 height 11
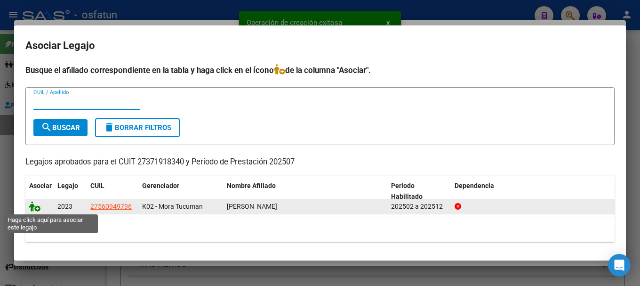
click at [32, 208] on icon at bounding box center [34, 206] width 11 height 10
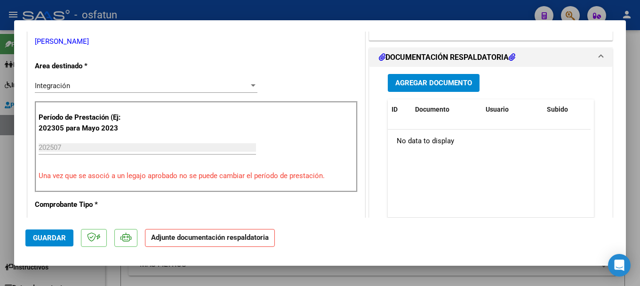
scroll to position [218, 0]
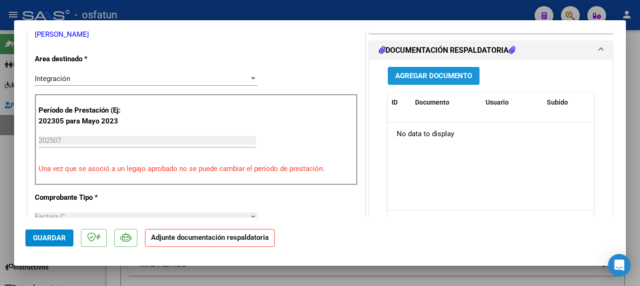
click at [416, 76] on span "Agregar Documento" at bounding box center [433, 76] width 77 height 8
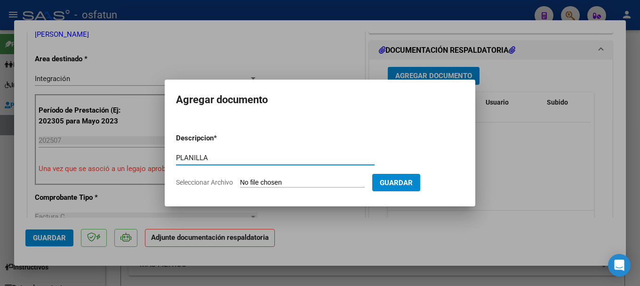
type input "PLANILLA"
click at [325, 183] on input "Seleccionar Archivo" at bounding box center [302, 182] width 125 height 9
type input "C:\fakepath\20250813_181639.jpg"
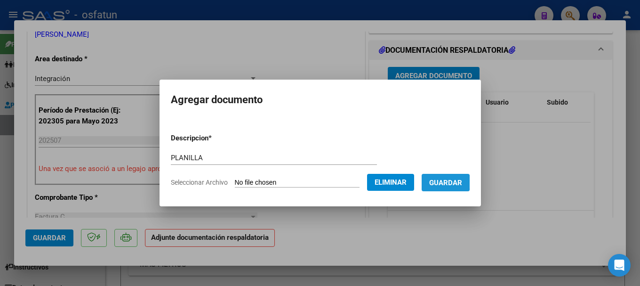
click at [445, 182] on span "Guardar" at bounding box center [445, 182] width 33 height 8
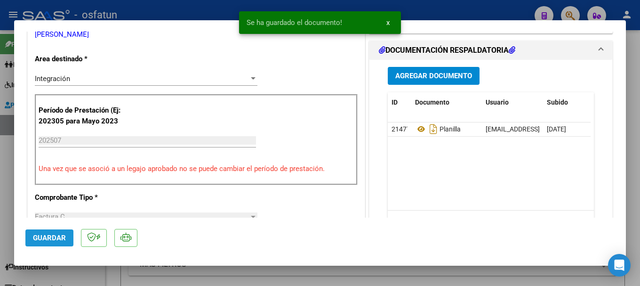
click at [56, 236] on span "Guardar" at bounding box center [49, 237] width 33 height 8
click at [58, 237] on span "Guardar" at bounding box center [49, 237] width 33 height 8
click at [197, 11] on div at bounding box center [320, 143] width 640 height 286
type input "$ 0,00"
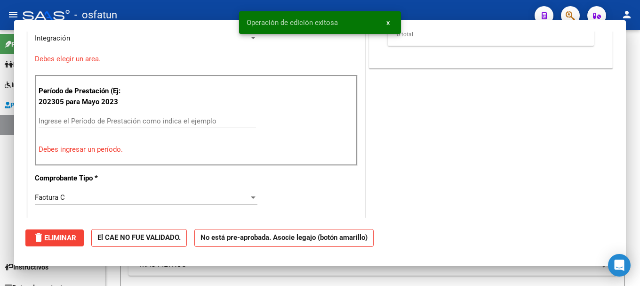
scroll to position [0, 0]
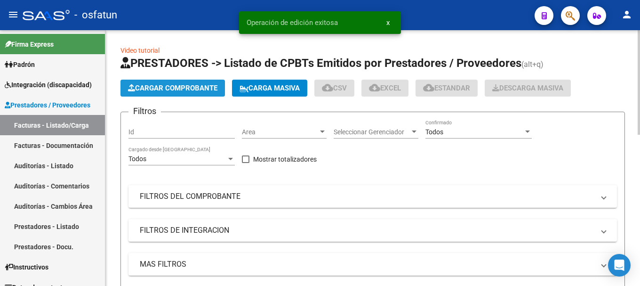
click at [156, 88] on span "Cargar Comprobante" at bounding box center [172, 88] width 89 height 8
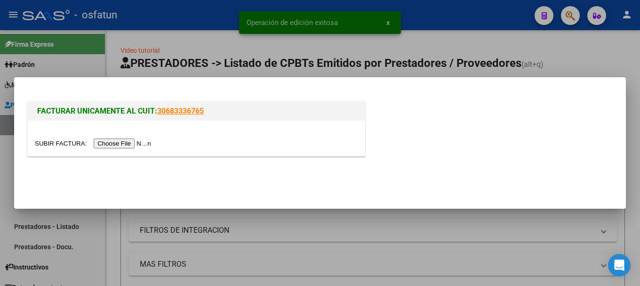
click at [145, 144] on input "file" at bounding box center [94, 143] width 119 height 10
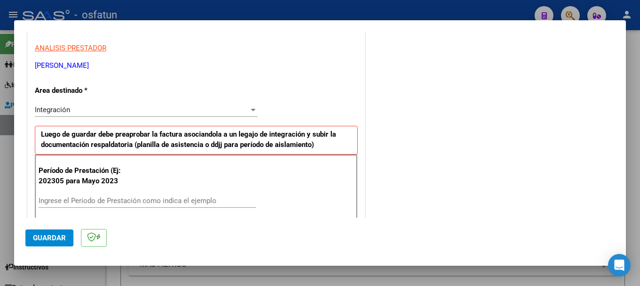
scroll to position [183, 0]
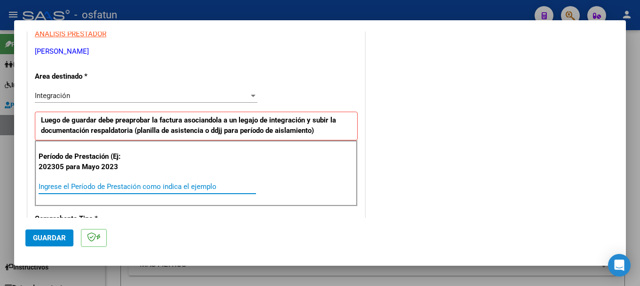
drag, startPoint x: 232, startPoint y: 187, endPoint x: 237, endPoint y: 186, distance: 4.8
click at [232, 187] on input "Ingrese el Período de Prestación como indica el ejemplo" at bounding box center [147, 186] width 217 height 8
type input "202507"
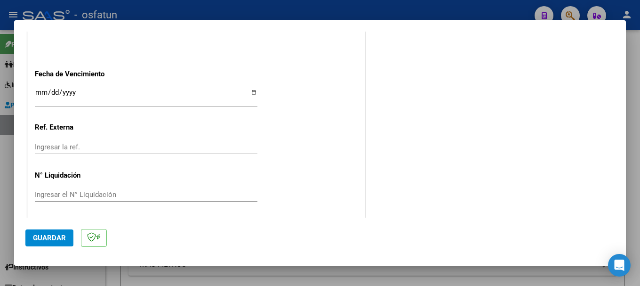
scroll to position [642, 0]
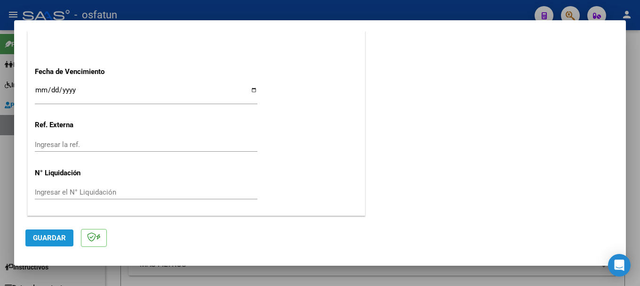
click at [51, 239] on span "Guardar" at bounding box center [49, 237] width 33 height 8
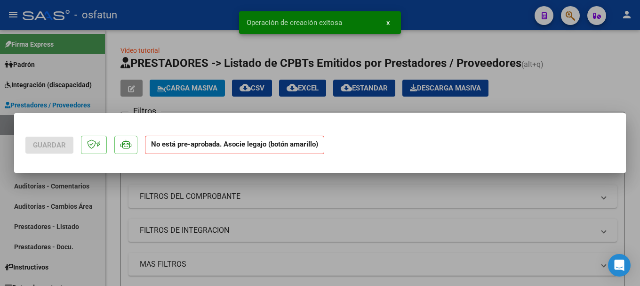
scroll to position [0, 0]
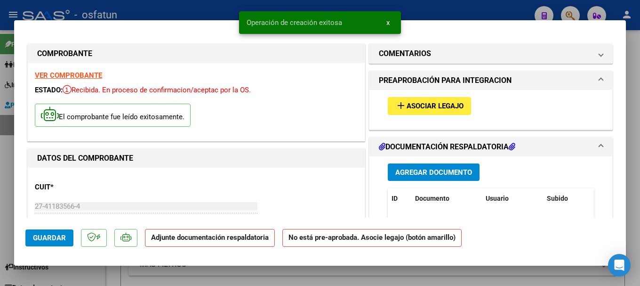
click at [397, 104] on mat-icon "add" at bounding box center [400, 105] width 11 height 11
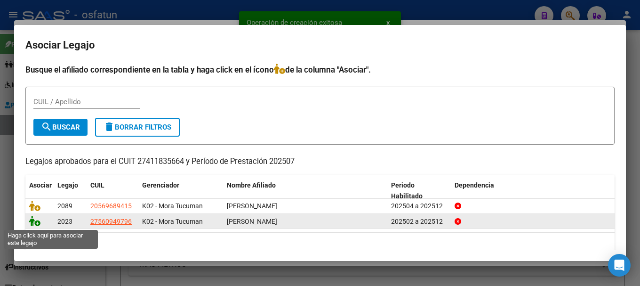
click at [34, 224] on icon at bounding box center [34, 221] width 11 height 10
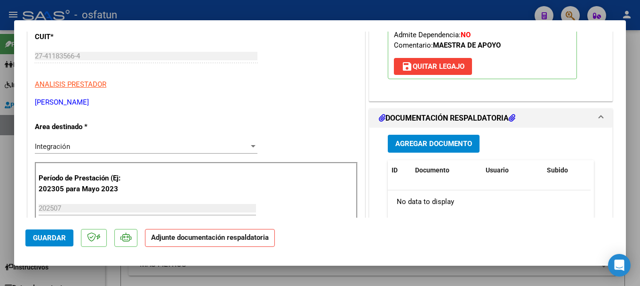
scroll to position [162, 0]
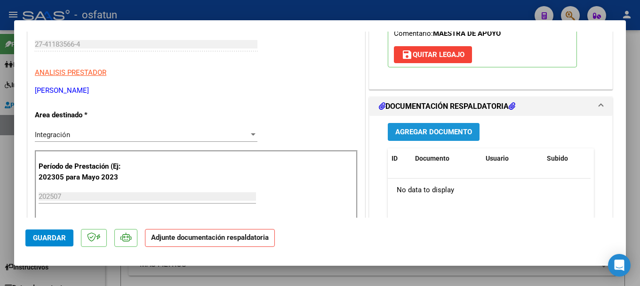
click at [442, 131] on span "Agregar Documento" at bounding box center [433, 132] width 77 height 8
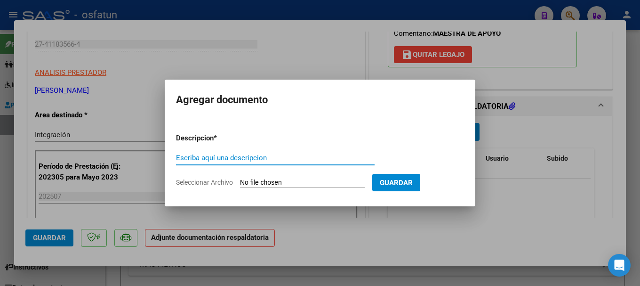
click at [182, 155] on input "Escriba aquí una descripcion" at bounding box center [275, 157] width 199 height 8
type input "PLANILLA"
click at [251, 179] on input "Seleccionar Archivo" at bounding box center [302, 182] width 125 height 9
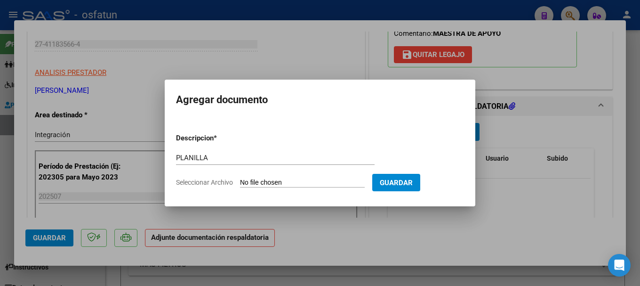
type input "C:\fakepath\20250813_181717.jpg"
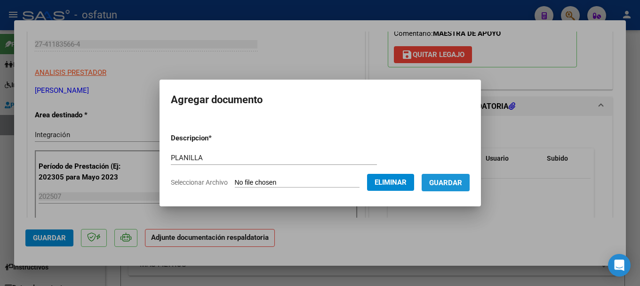
click at [459, 176] on button "Guardar" at bounding box center [446, 182] width 48 height 17
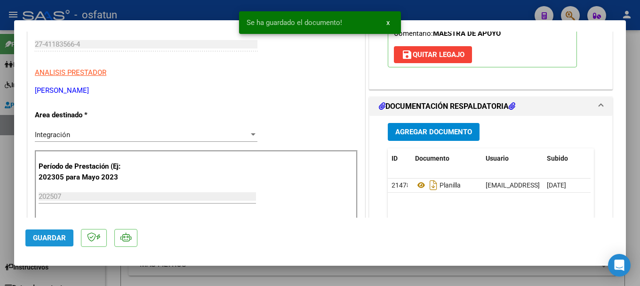
click at [40, 236] on span "Guardar" at bounding box center [49, 237] width 33 height 8
click at [202, 5] on div at bounding box center [320, 143] width 640 height 286
type input "$ 0,00"
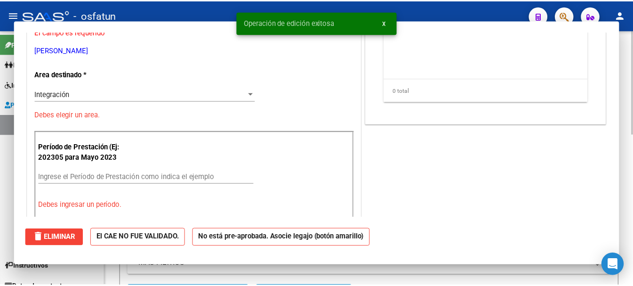
scroll to position [0, 0]
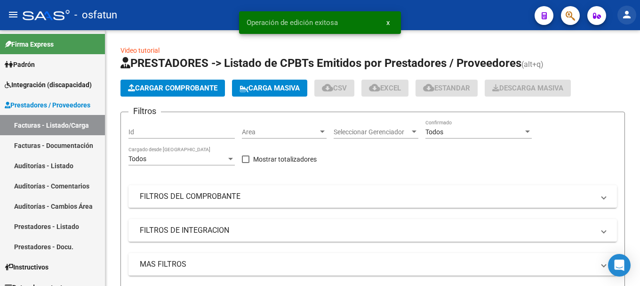
click at [632, 14] on mat-icon "person" at bounding box center [626, 14] width 11 height 11
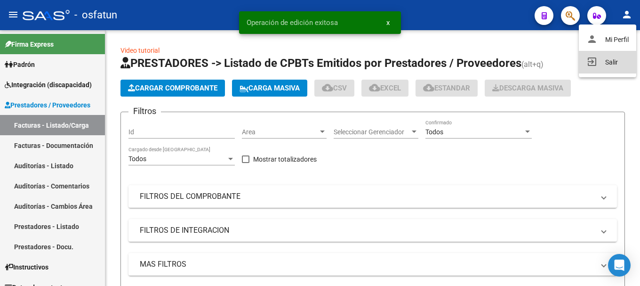
click at [595, 60] on mat-icon "exit_to_app" at bounding box center [591, 61] width 11 height 11
